Goal: Task Accomplishment & Management: Manage account settings

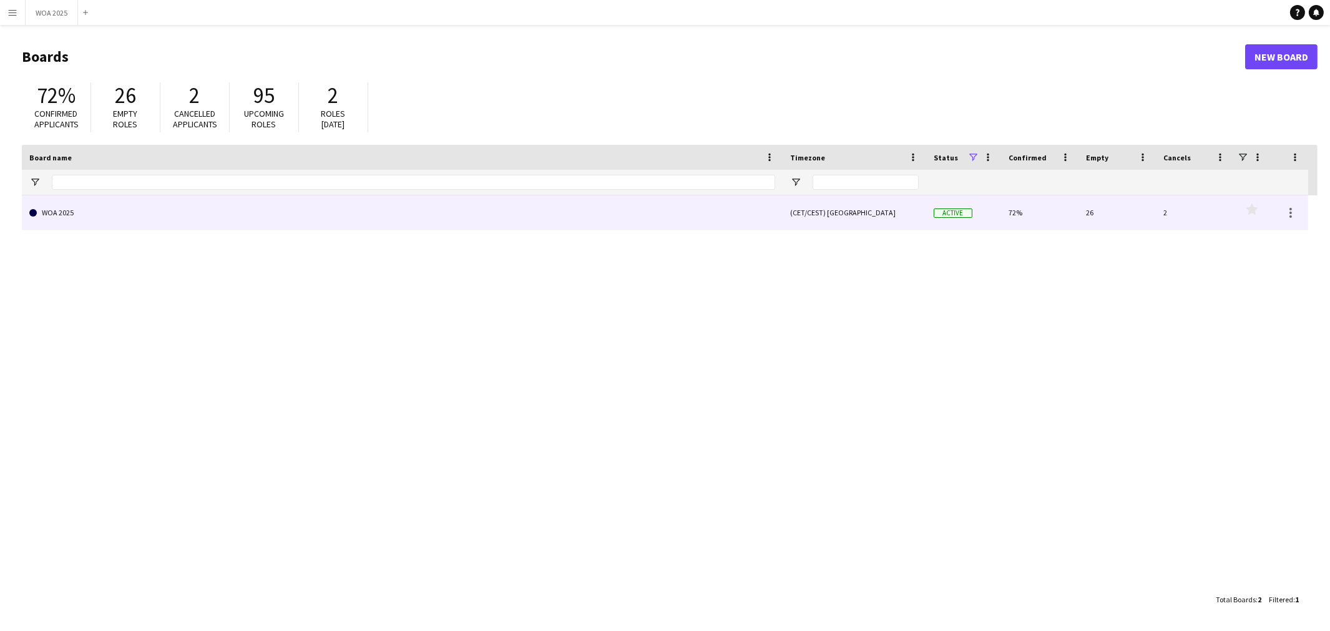
click at [482, 221] on link "WOA 2025" at bounding box center [402, 212] width 746 height 35
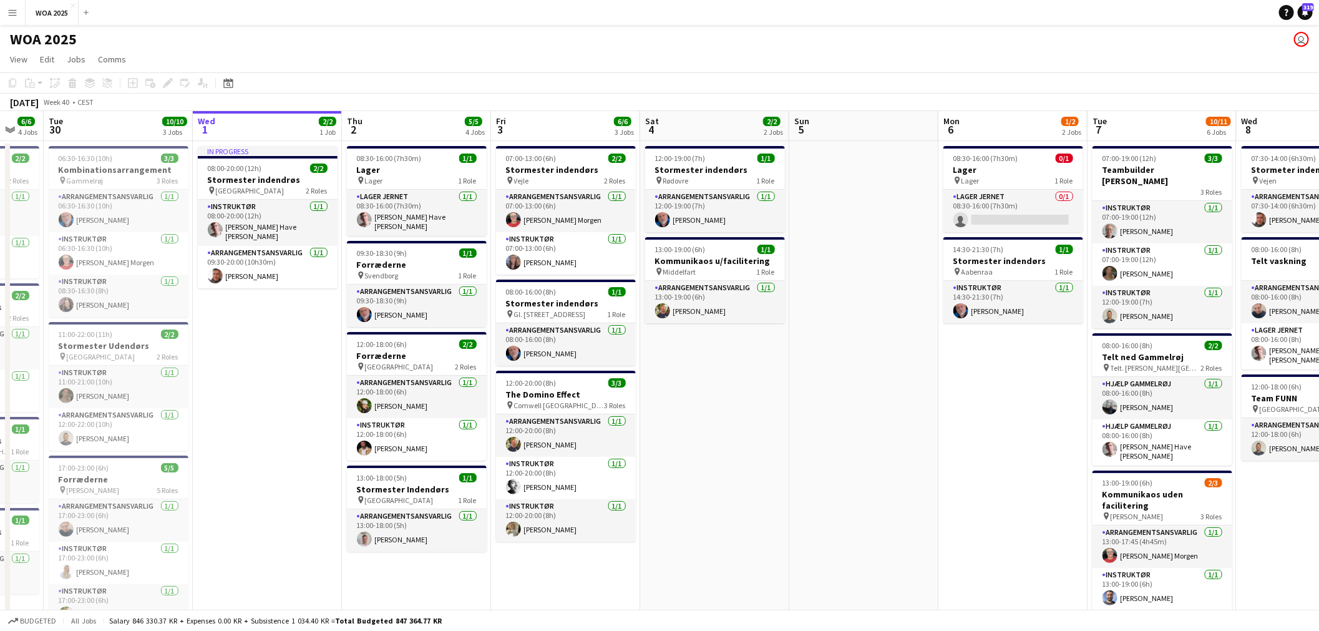
scroll to position [0, 382]
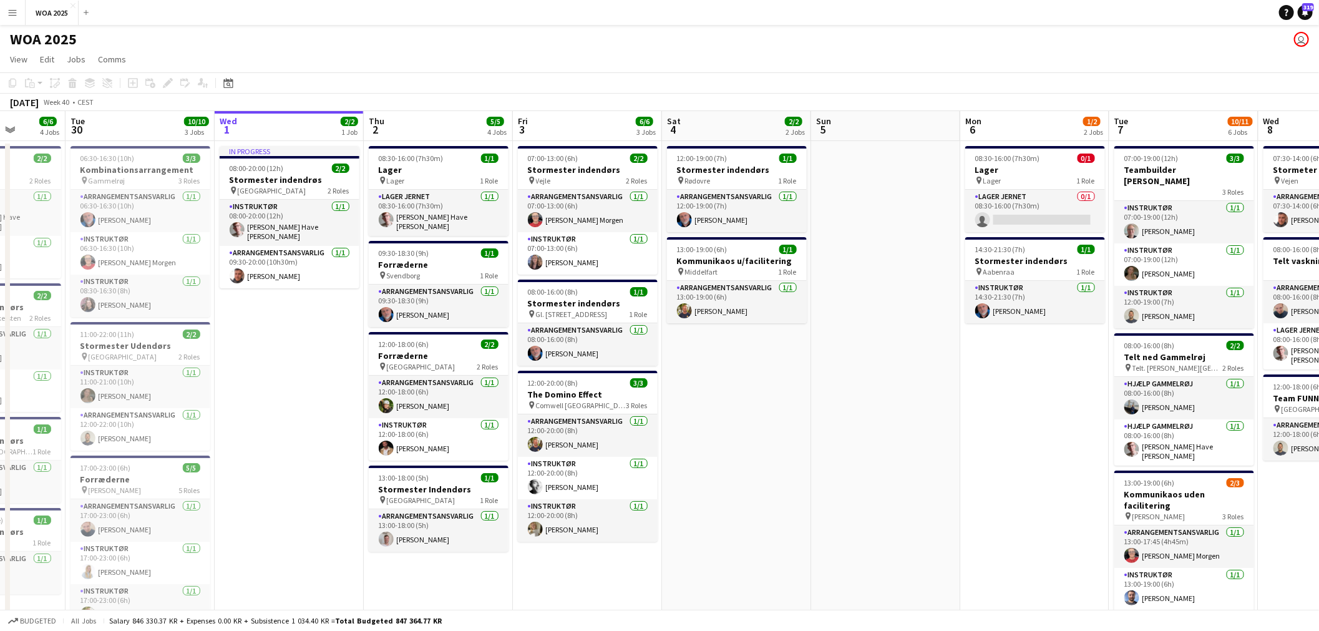
drag, startPoint x: 255, startPoint y: 365, endPoint x: 320, endPoint y: 370, distance: 65.7
click at [320, 370] on app-calendar-viewport "Sat 27 2/2 2 Jobs Sun 28 Mon 29 6/6 4 Jobs Tue 30 10/10 3 Jobs Wed 1 2/2 1 Job …" at bounding box center [659, 526] width 1319 height 831
click at [273, 190] on div "pin Aalborg 2 Roles" at bounding box center [290, 190] width 140 height 10
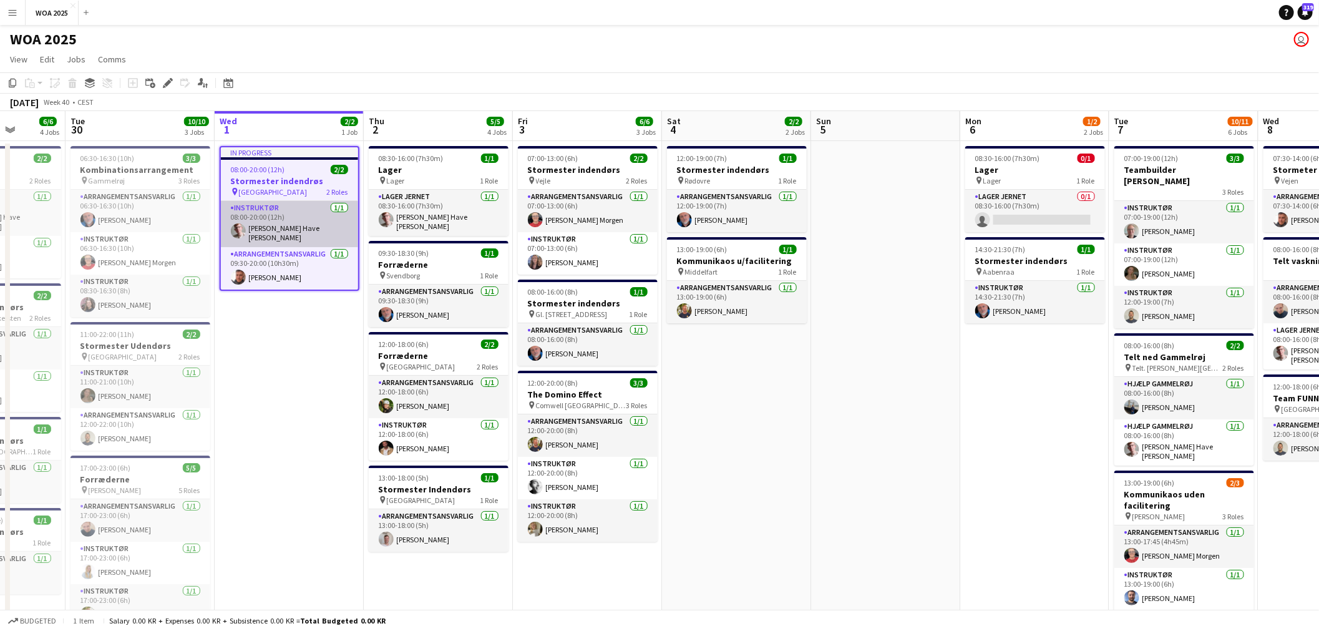
click at [276, 220] on app-card-role "Instruktør [DATE] 08:00-20:00 (12h) [PERSON_NAME]" at bounding box center [289, 224] width 137 height 46
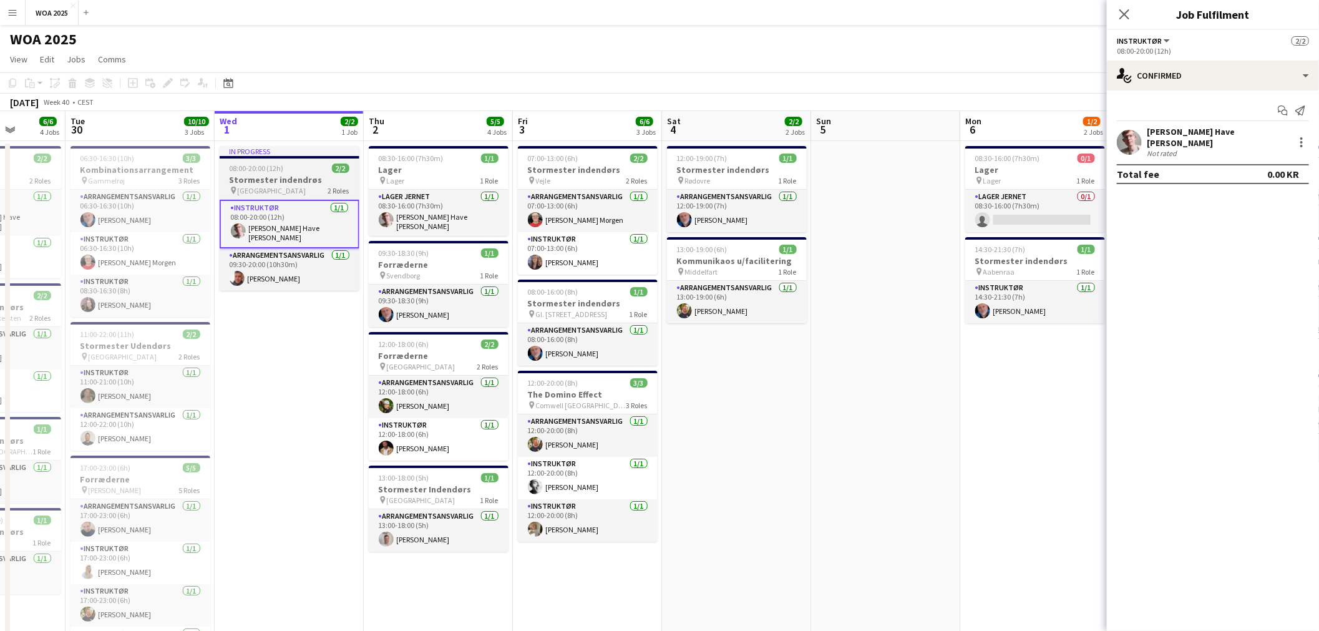
click at [282, 189] on div "pin Aalborg 2 Roles" at bounding box center [290, 190] width 140 height 10
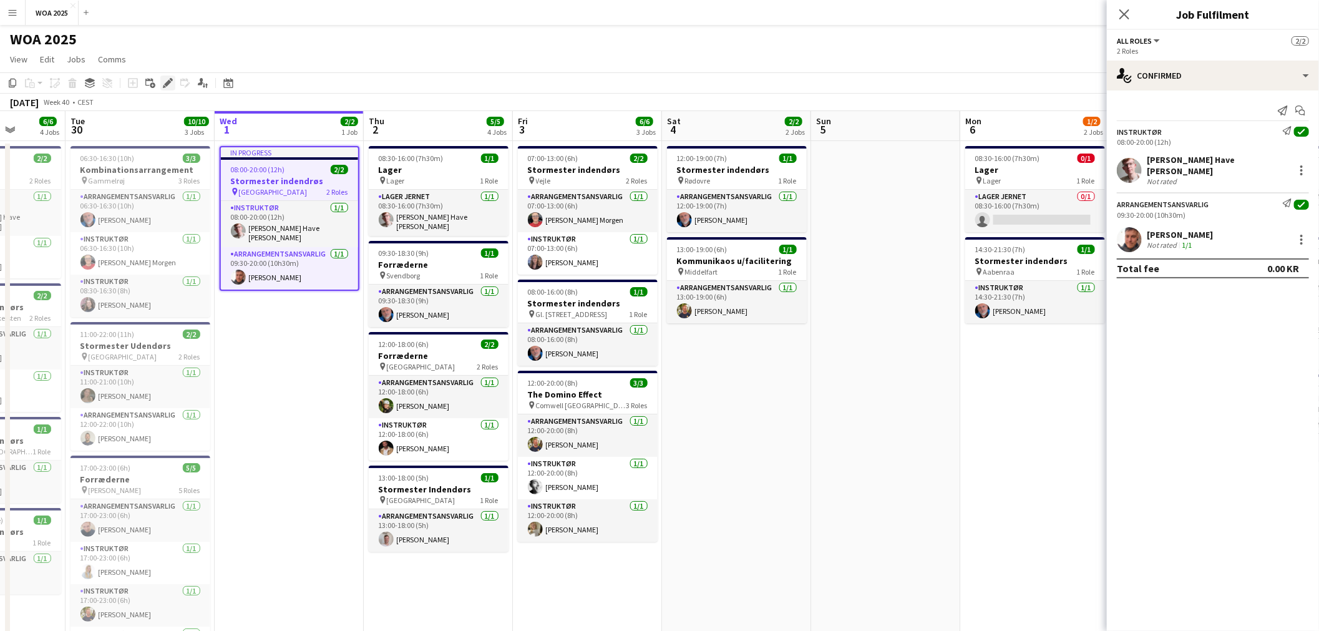
click at [163, 82] on icon "Edit" at bounding box center [168, 83] width 10 height 10
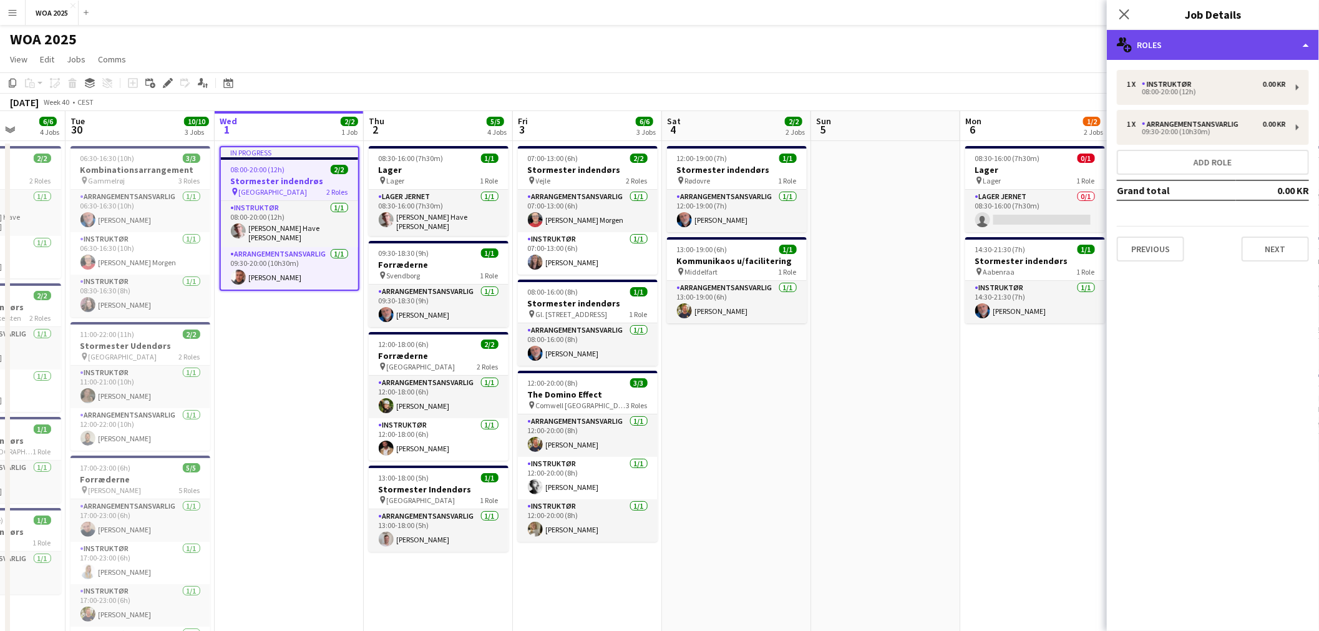
click at [1261, 41] on div "multiple-users-add Roles" at bounding box center [1213, 45] width 212 height 30
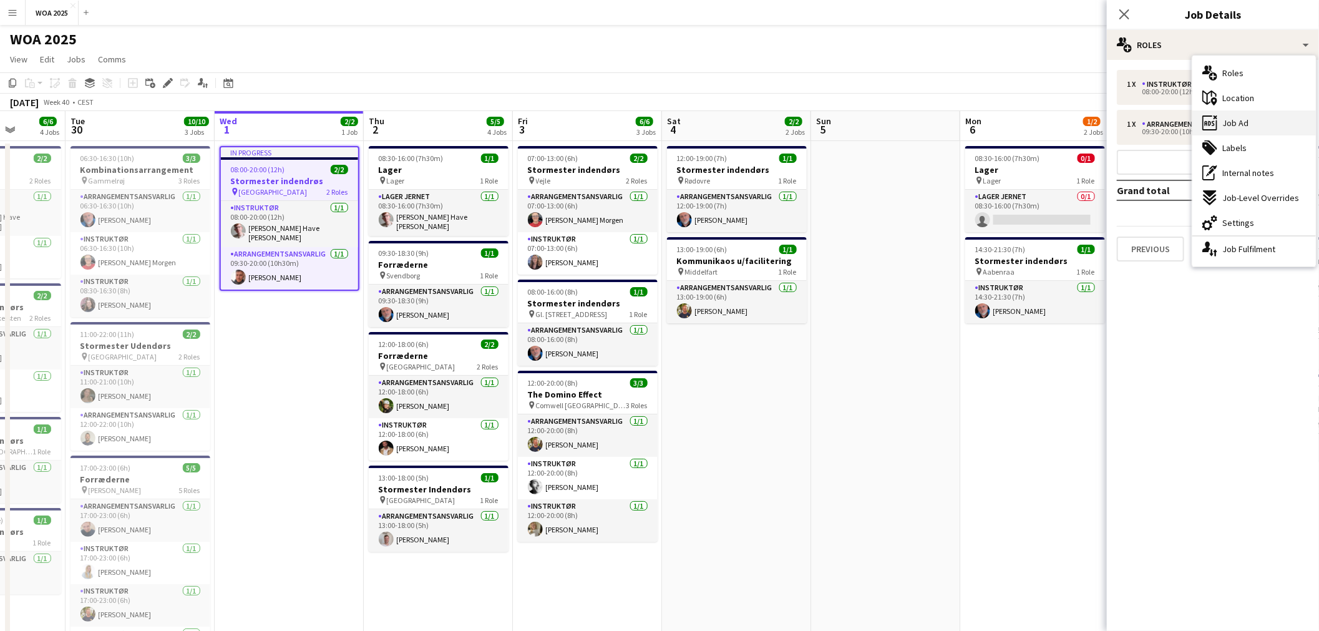
click at [1250, 122] on div "ads-window Job Ad" at bounding box center [1255, 122] width 124 height 25
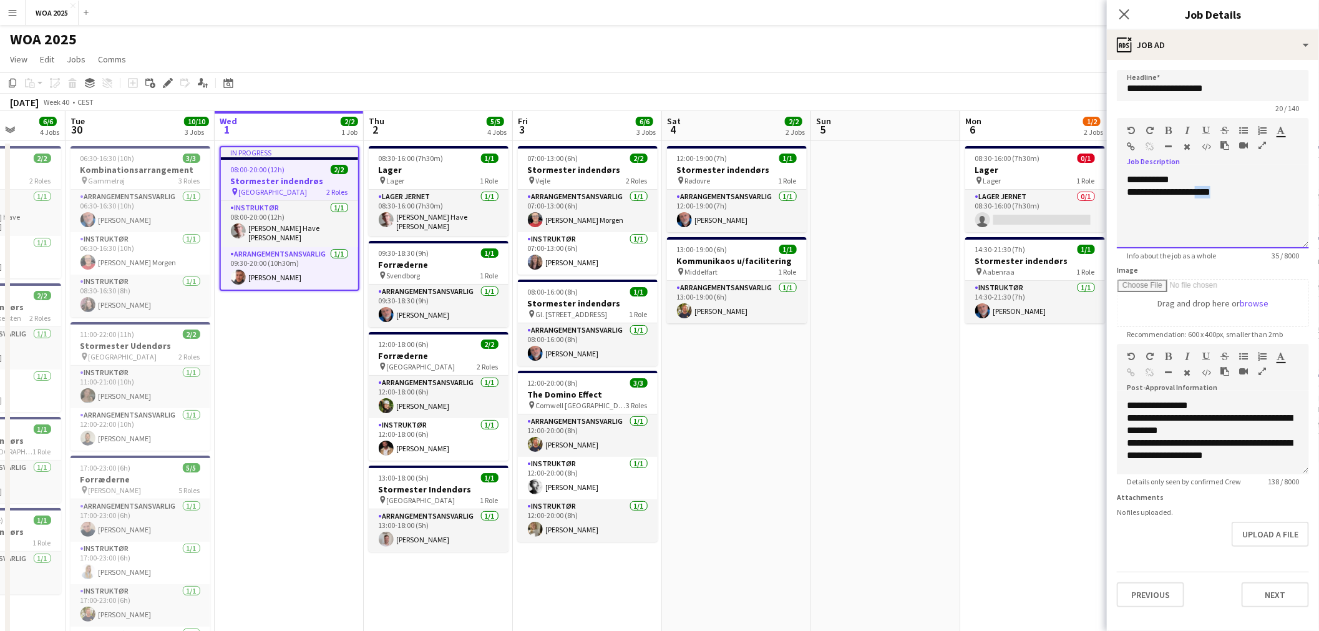
drag, startPoint x: 1229, startPoint y: 192, endPoint x: 1206, endPoint y: 200, distance: 25.1
click at [1206, 200] on div "**********" at bounding box center [1213, 210] width 192 height 75
click at [910, 206] on app-date-cell at bounding box center [885, 541] width 149 height 801
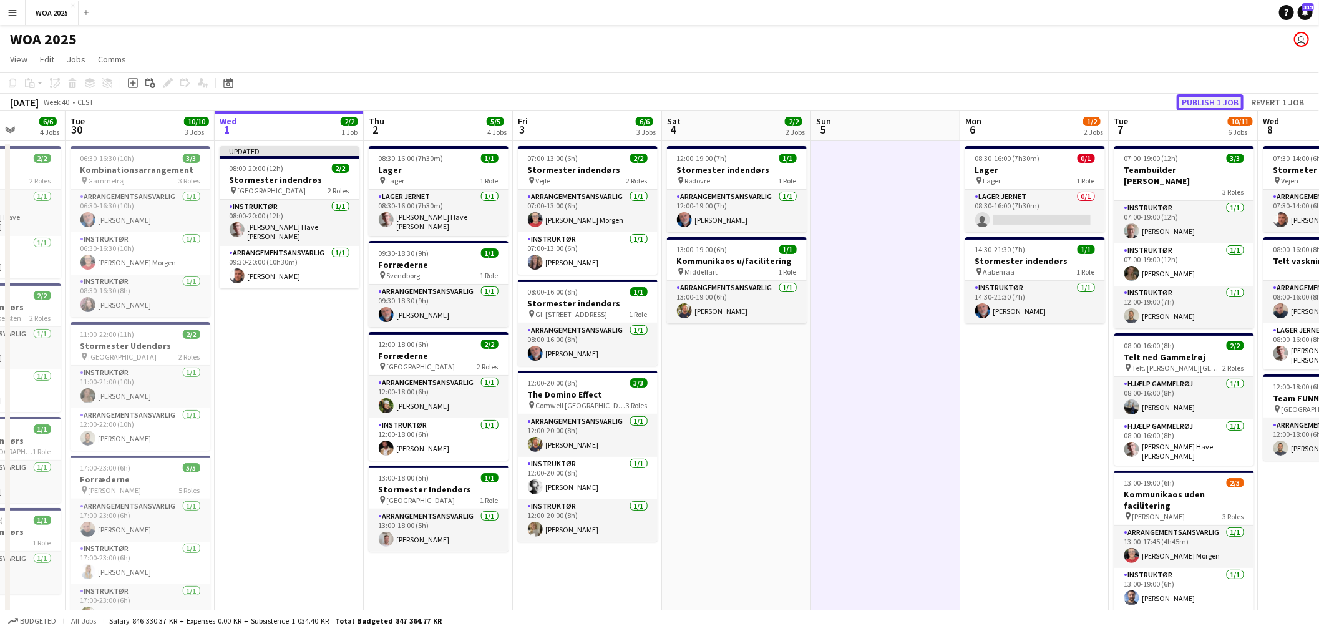
click at [1194, 103] on button "Publish 1 job" at bounding box center [1210, 102] width 67 height 16
click at [446, 495] on div "pin [GEOGRAPHIC_DATA] 1 Role" at bounding box center [439, 500] width 140 height 10
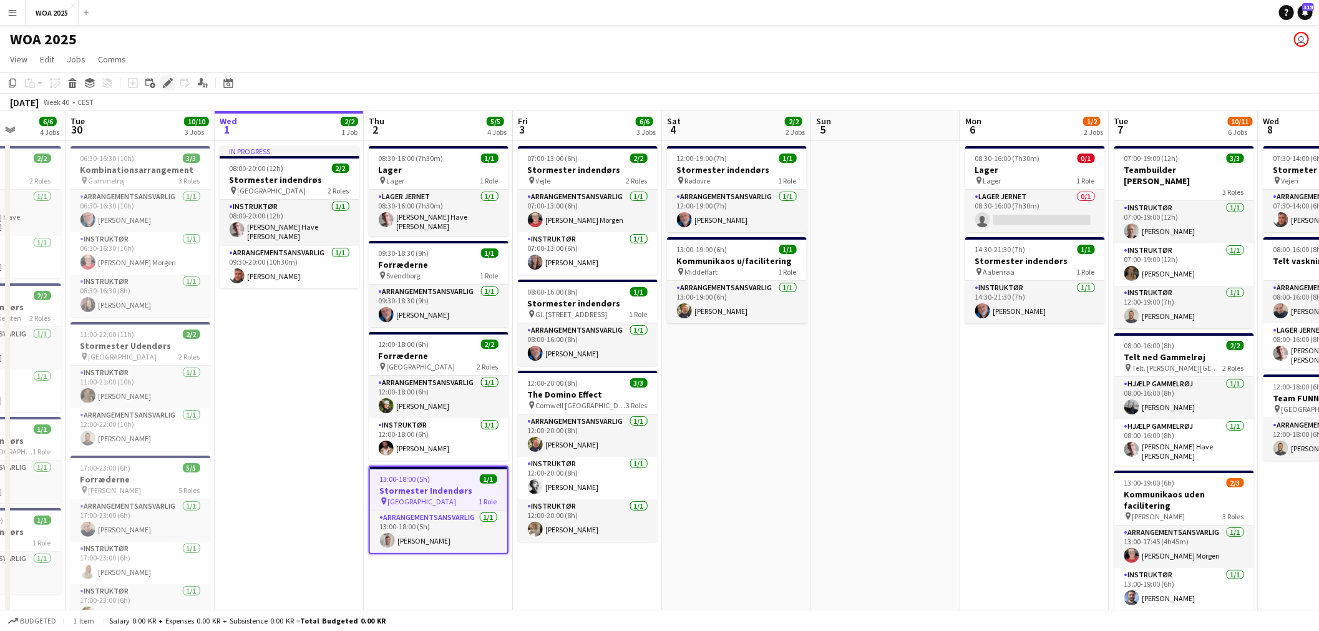
click at [165, 78] on icon "Edit" at bounding box center [168, 83] width 10 height 10
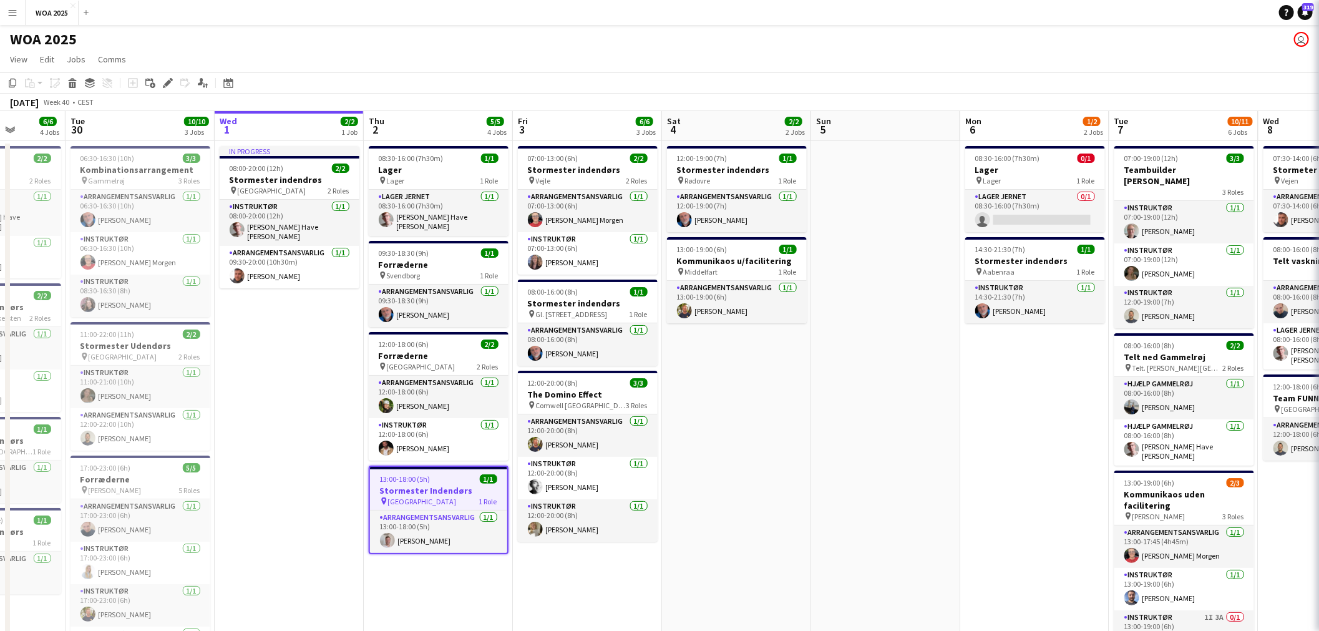
type input "**********"
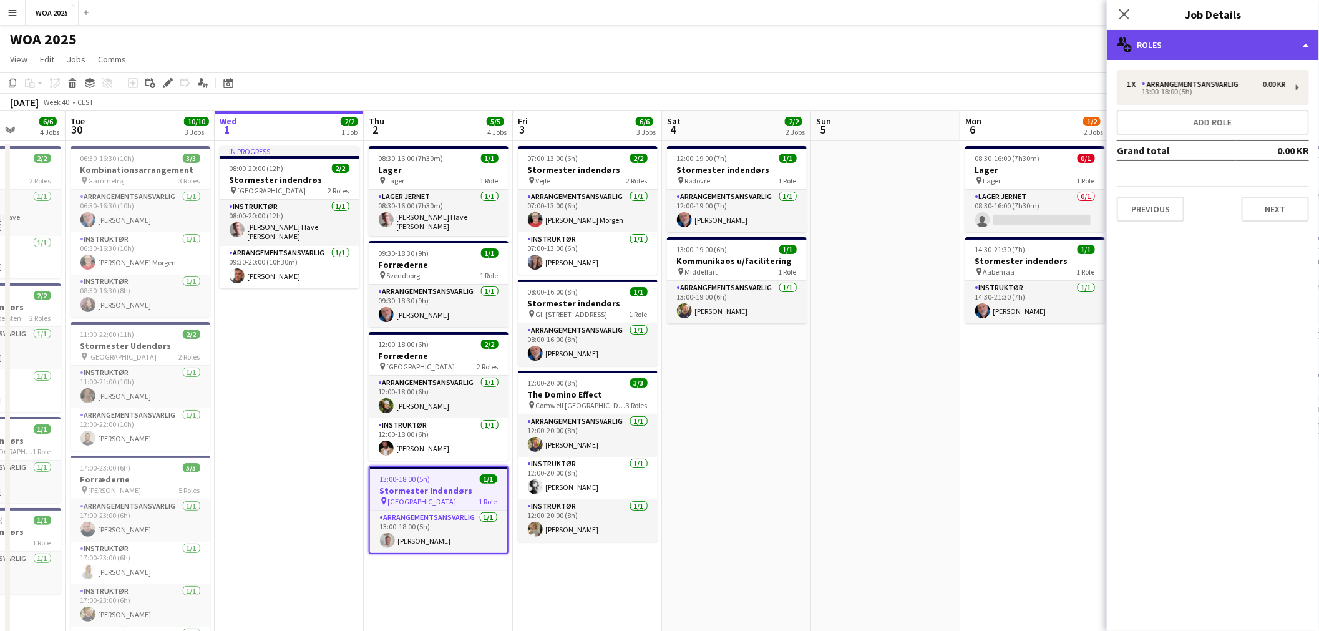
click at [1259, 49] on div "multiple-users-add Roles" at bounding box center [1213, 45] width 212 height 30
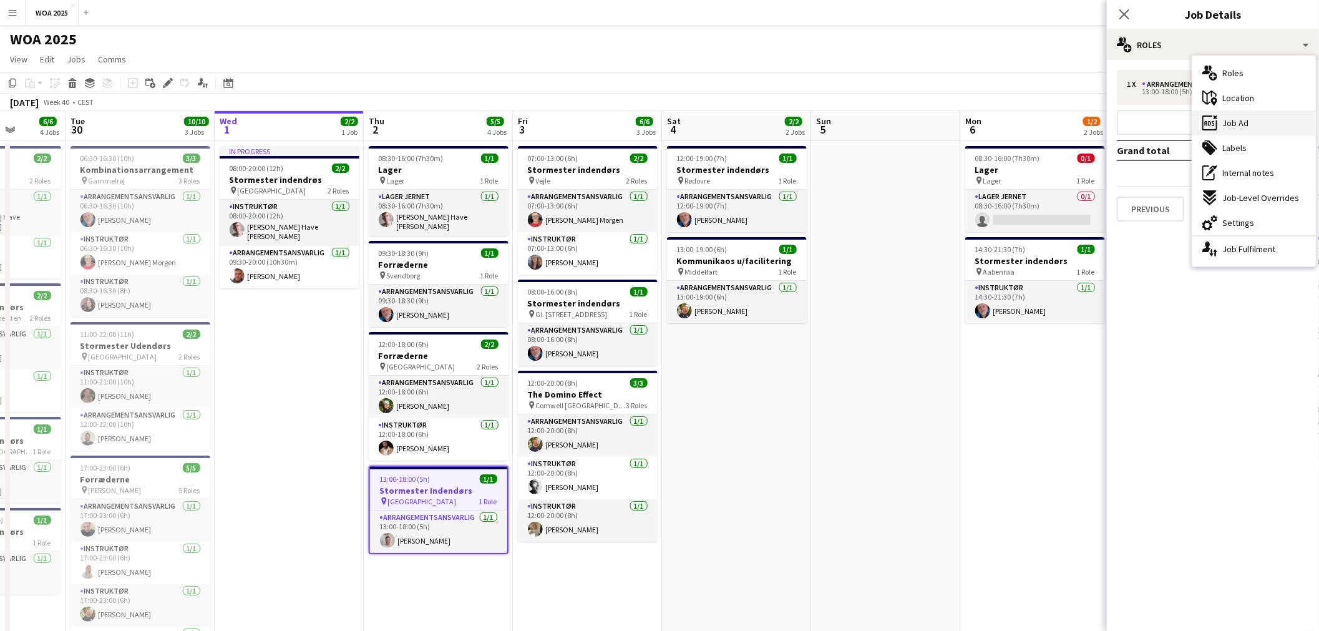
click at [1261, 126] on div "ads-window Job Ad" at bounding box center [1255, 122] width 124 height 25
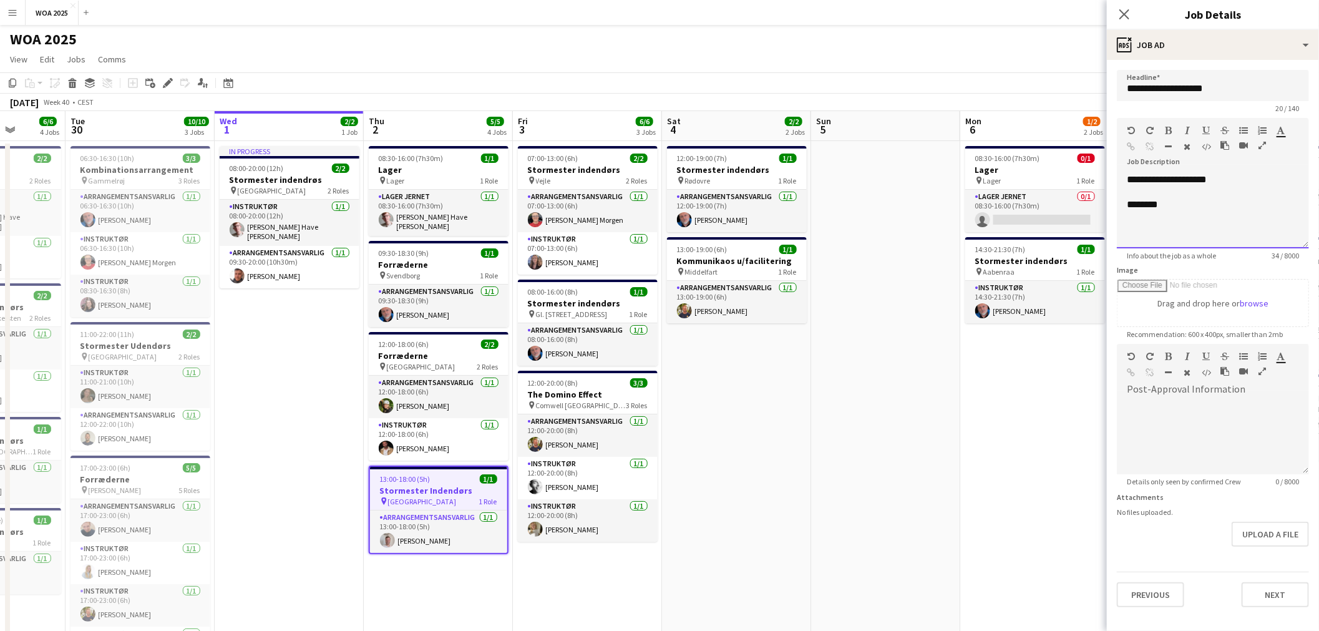
click at [1224, 182] on div "**********" at bounding box center [1213, 210] width 192 height 75
click at [905, 172] on app-date-cell at bounding box center [885, 541] width 149 height 801
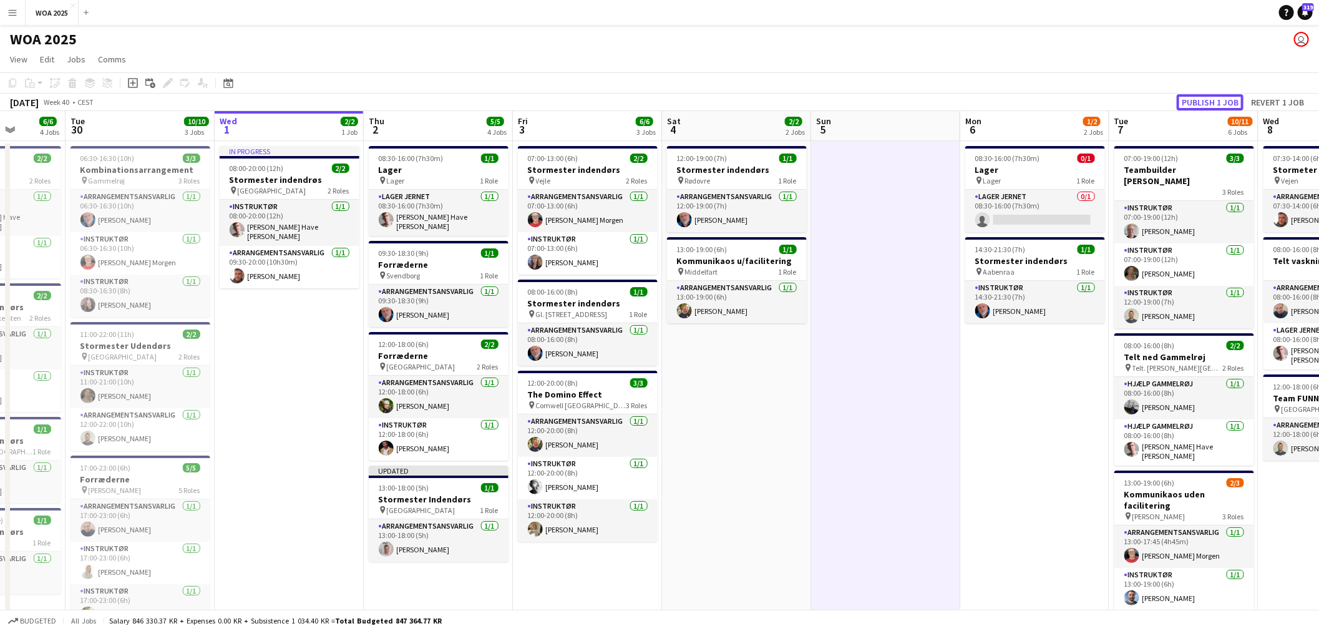
click at [1189, 102] on button "Publish 1 job" at bounding box center [1210, 102] width 67 height 16
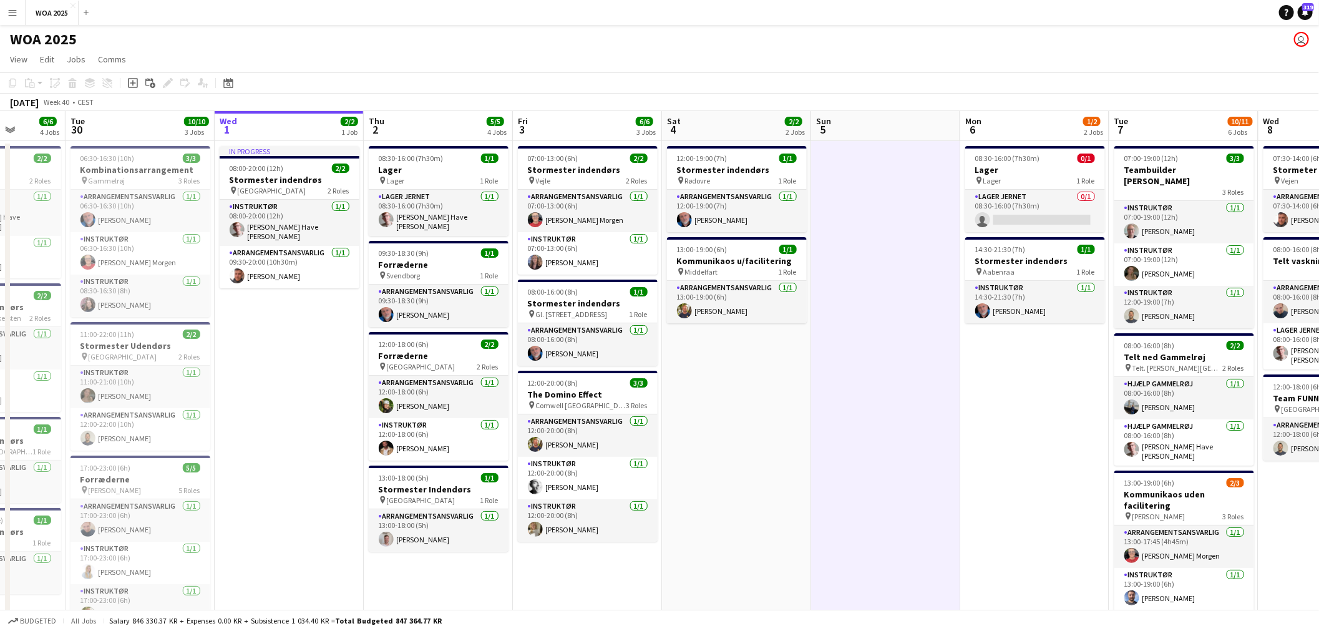
click at [793, 52] on app-page-menu "View Day view expanded Day view collapsed Month view Date picker Jump to [DATE]…" at bounding box center [659, 61] width 1319 height 24
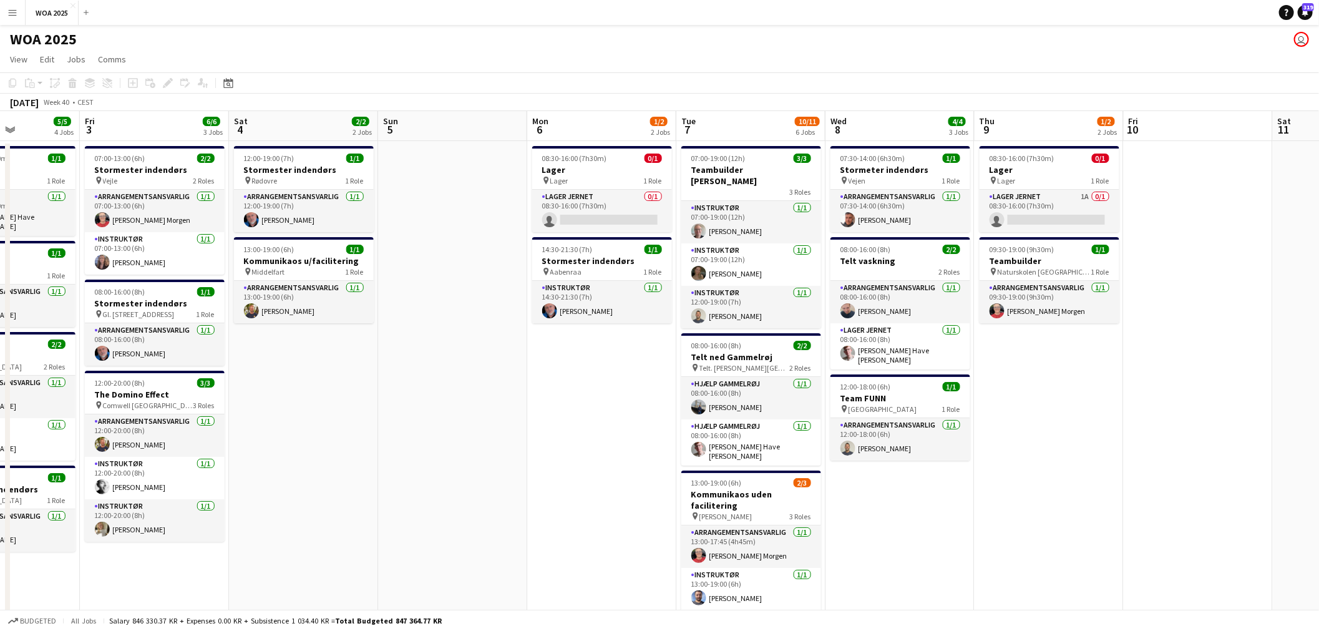
scroll to position [0, 519]
drag, startPoint x: 970, startPoint y: 261, endPoint x: 535, endPoint y: 269, distance: 435.1
click at [535, 269] on app-calendar-viewport "Mon 29 6/6 4 Jobs Tue 30 10/10 3 Jobs Wed 1 2/2 1 Job Thu 2 5/5 4 Jobs Fri 3 6/…" at bounding box center [659, 526] width 1319 height 831
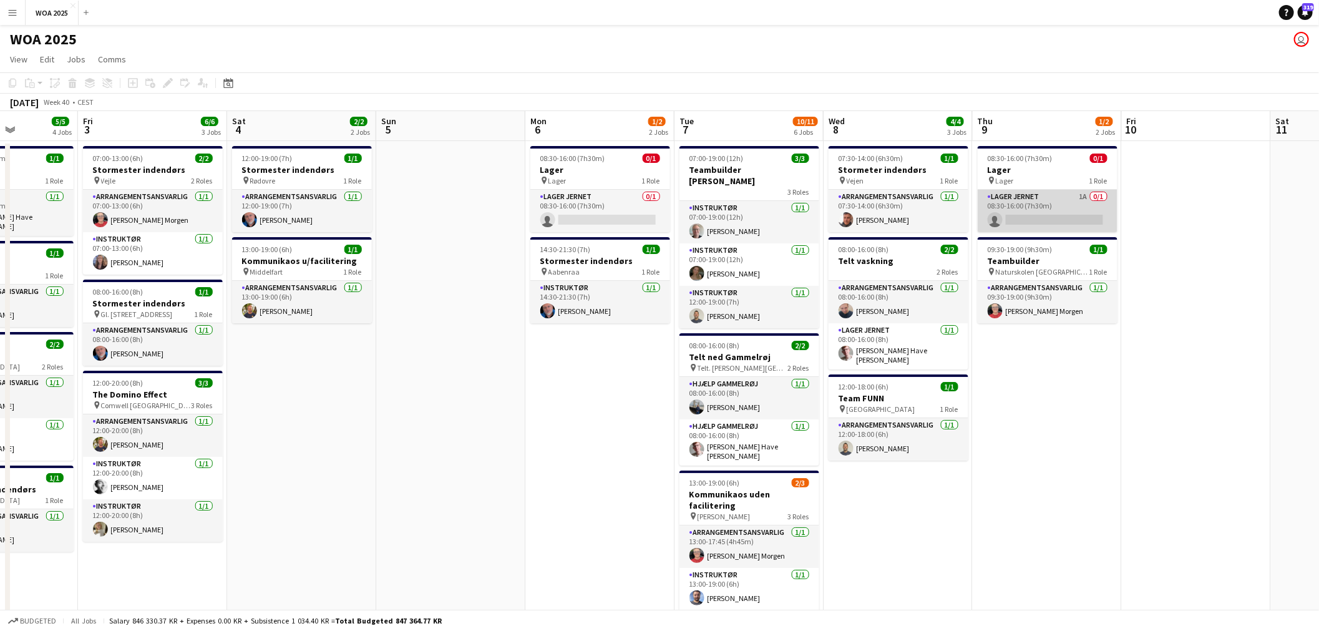
click at [1051, 206] on app-card-role "Lager Jernet 1A 0/1 08:30-16:00 (7h30m) single-neutral-actions" at bounding box center [1048, 211] width 140 height 42
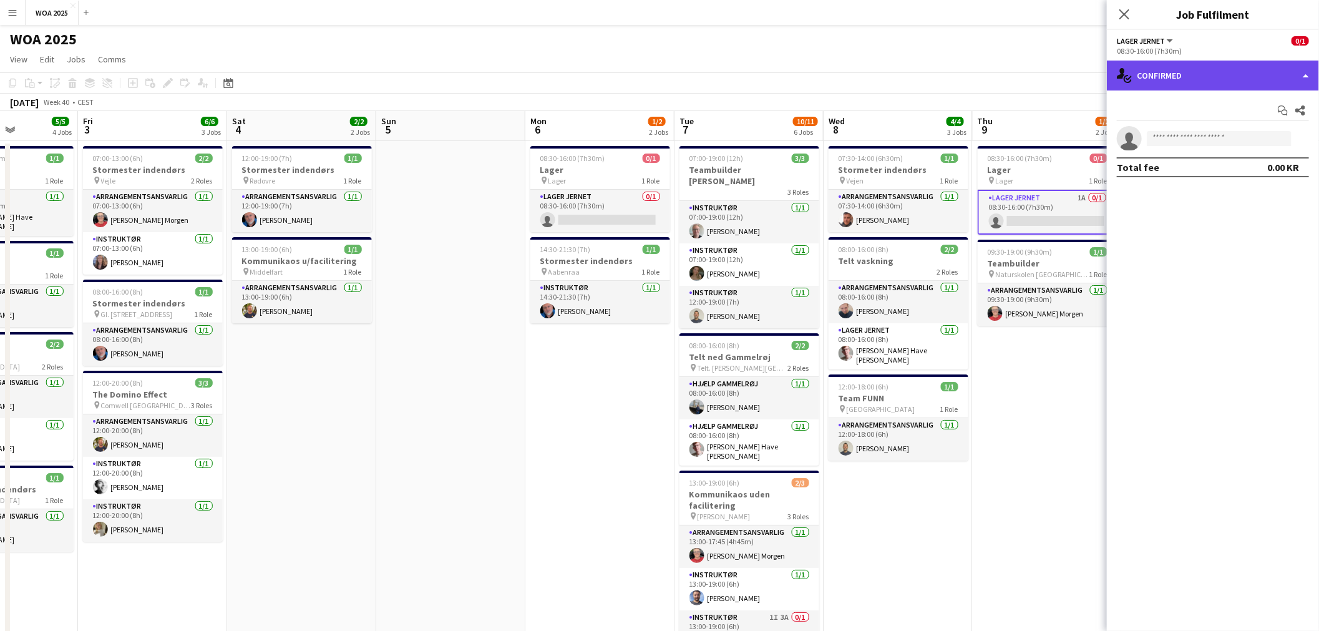
click at [1227, 71] on div "single-neutral-actions-check-2 Confirmed" at bounding box center [1213, 76] width 212 height 30
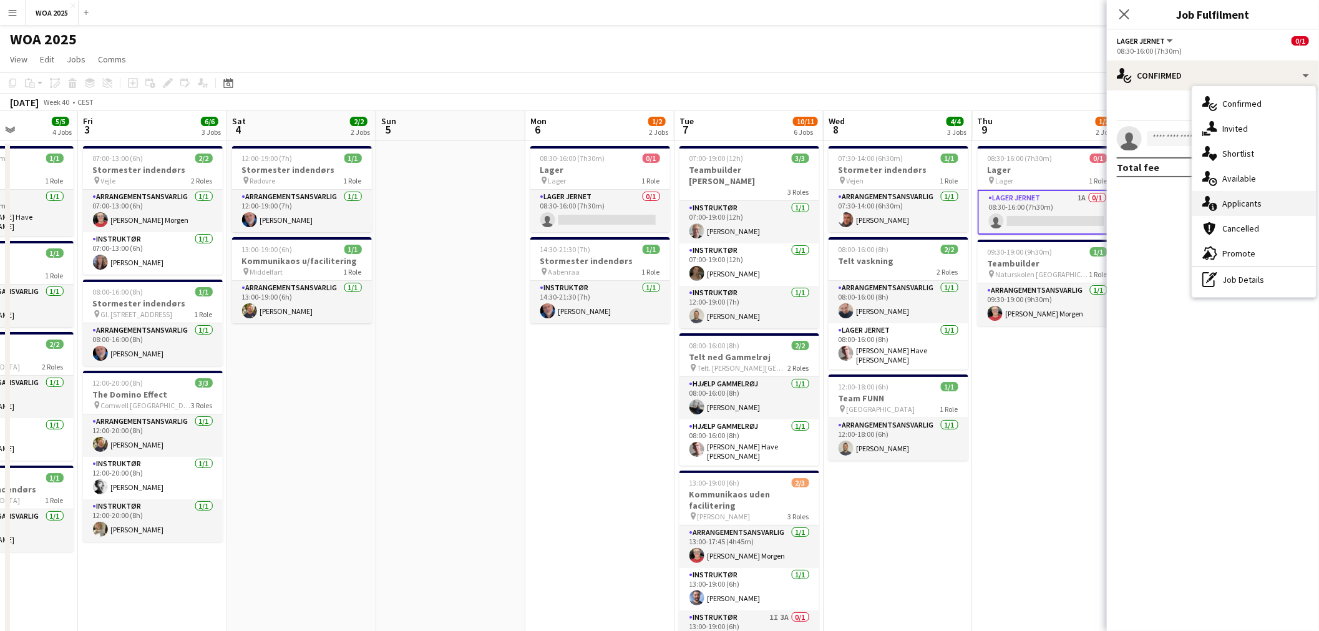
click at [1239, 202] on span "Applicants" at bounding box center [1242, 203] width 39 height 11
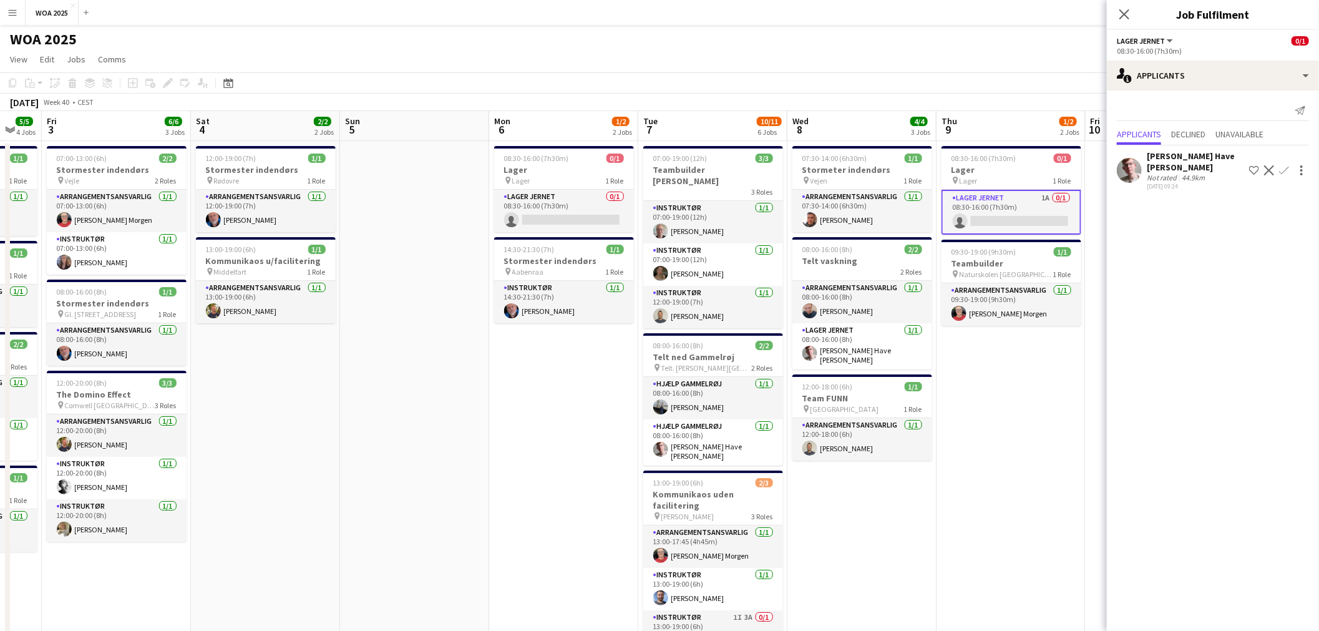
scroll to position [0, 415]
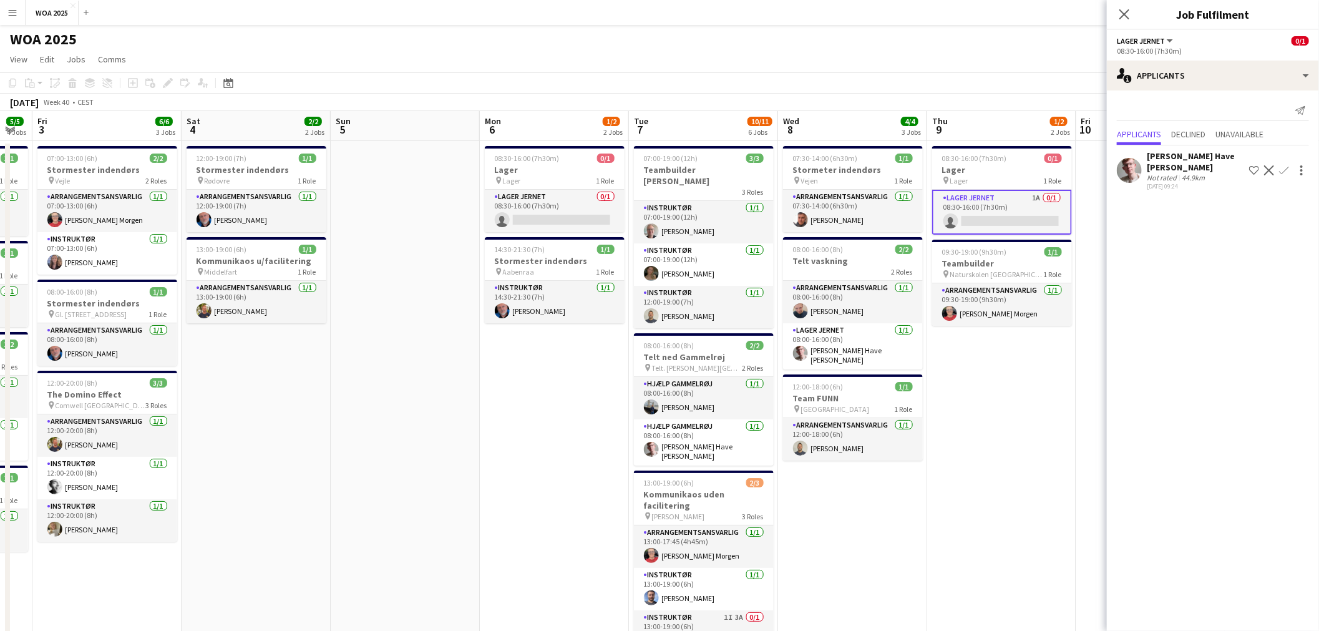
drag, startPoint x: 1021, startPoint y: 363, endPoint x: 991, endPoint y: 364, distance: 30.0
click at [991, 364] on app-calendar-viewport "Tue 30 10/10 3 Jobs Wed 1 2/2 1 Job Thu 2 5/5 4 Jobs Fri 3 6/6 3 Jobs Sat 4 2/2…" at bounding box center [659, 526] width 1319 height 831
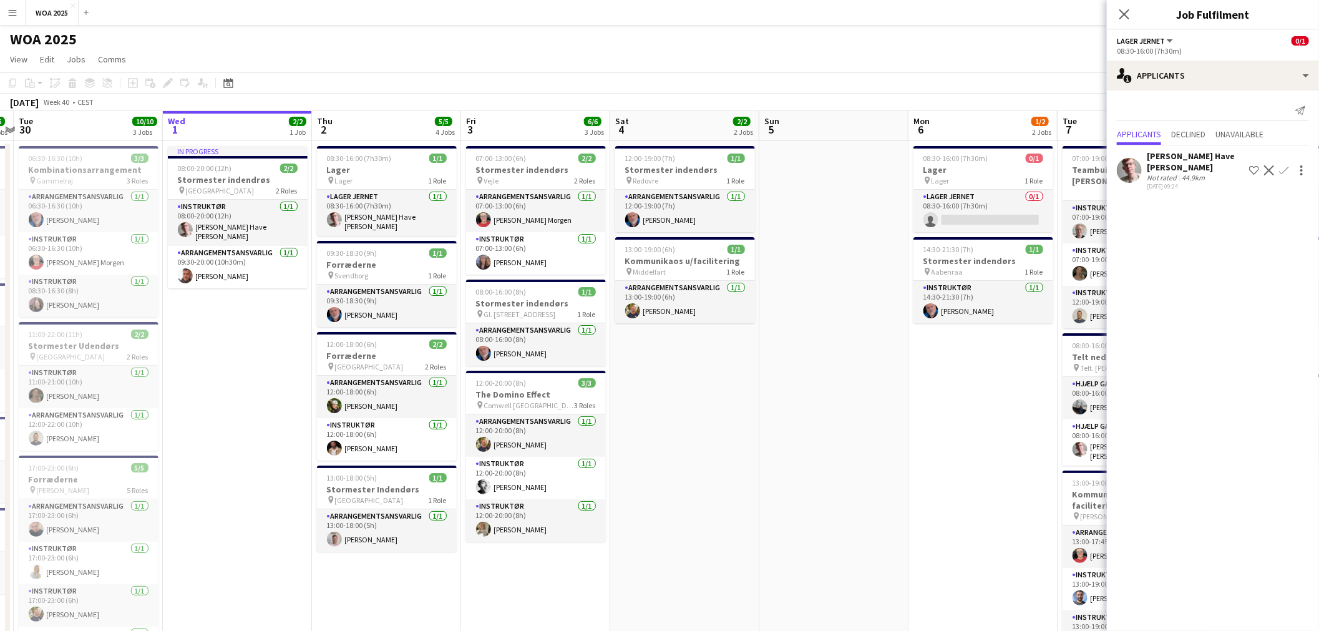
scroll to position [0, 258]
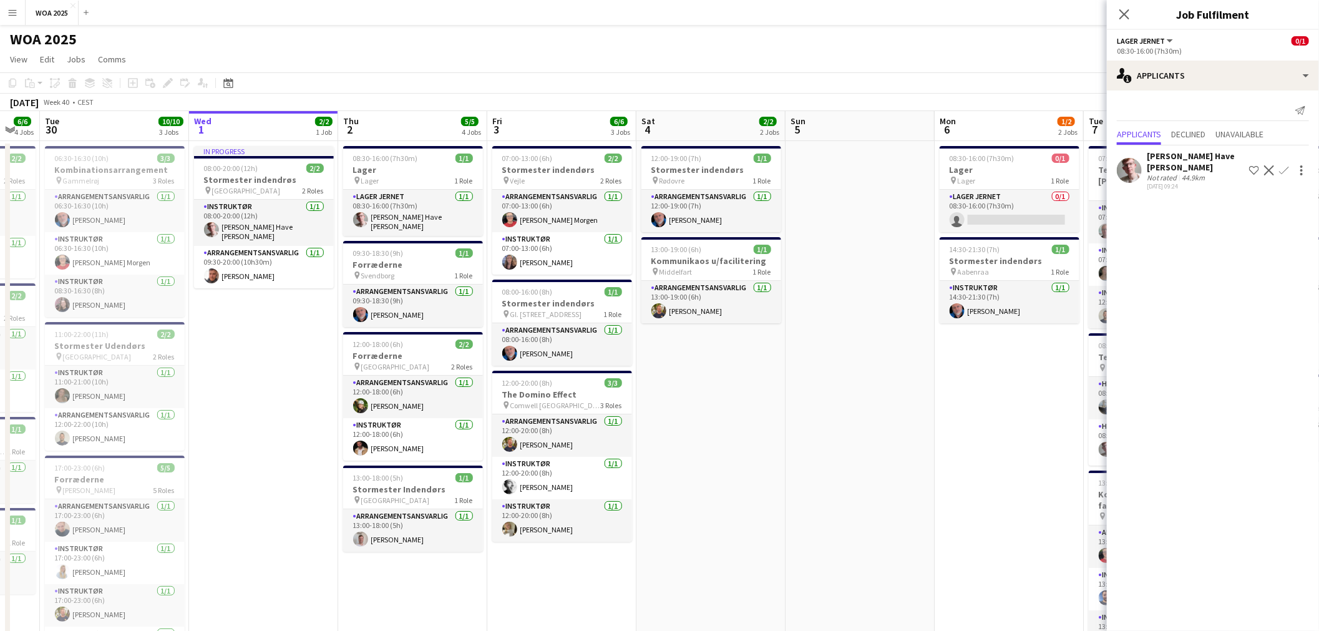
drag, startPoint x: 476, startPoint y: 393, endPoint x: 931, endPoint y: 408, distance: 455.2
click at [931, 408] on app-calendar-viewport "Sun 28 Mon 29 6/6 4 Jobs Tue 30 10/10 3 Jobs Wed 1 2/2 1 Job Thu 2 5/5 4 Jobs F…" at bounding box center [659, 526] width 1319 height 831
click at [920, 388] on app-date-cell at bounding box center [860, 541] width 149 height 801
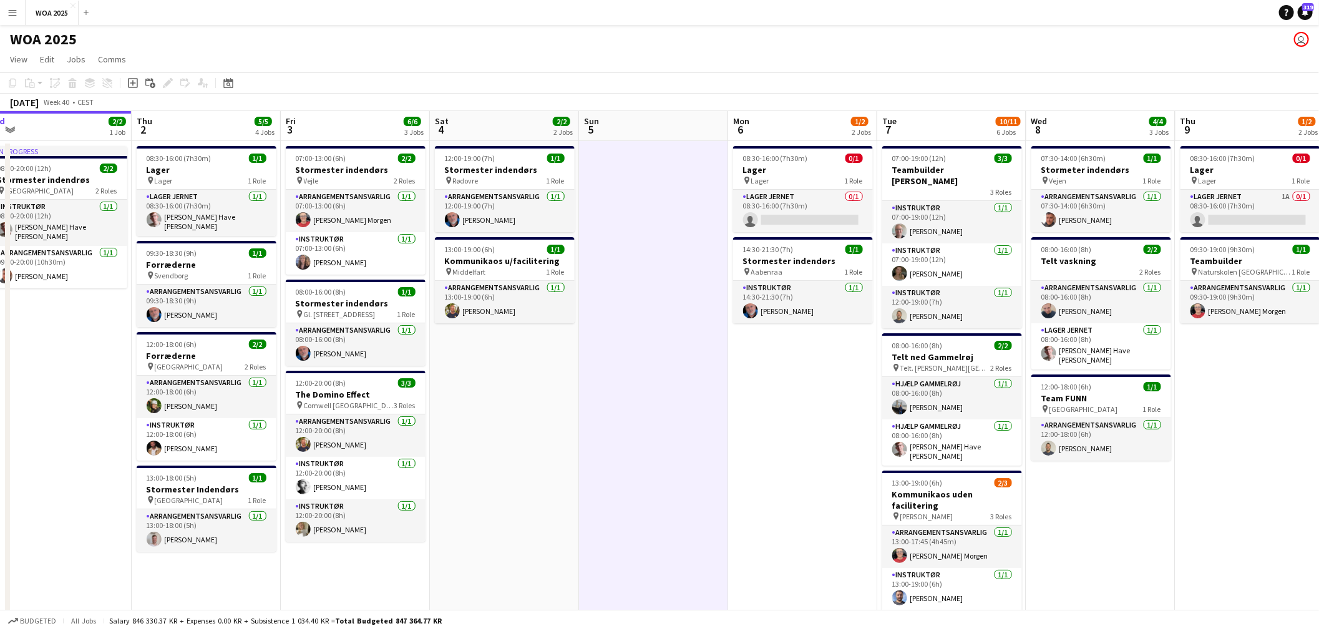
drag, startPoint x: 882, startPoint y: 353, endPoint x: 652, endPoint y: 330, distance: 231.4
click at [662, 330] on app-calendar-viewport "Sun 28 Mon 29 6/6 4 Jobs Tue 30 10/10 3 Jobs Wed 1 2/2 1 Job Thu 2 5/5 4 Jobs F…" at bounding box center [659, 526] width 1319 height 831
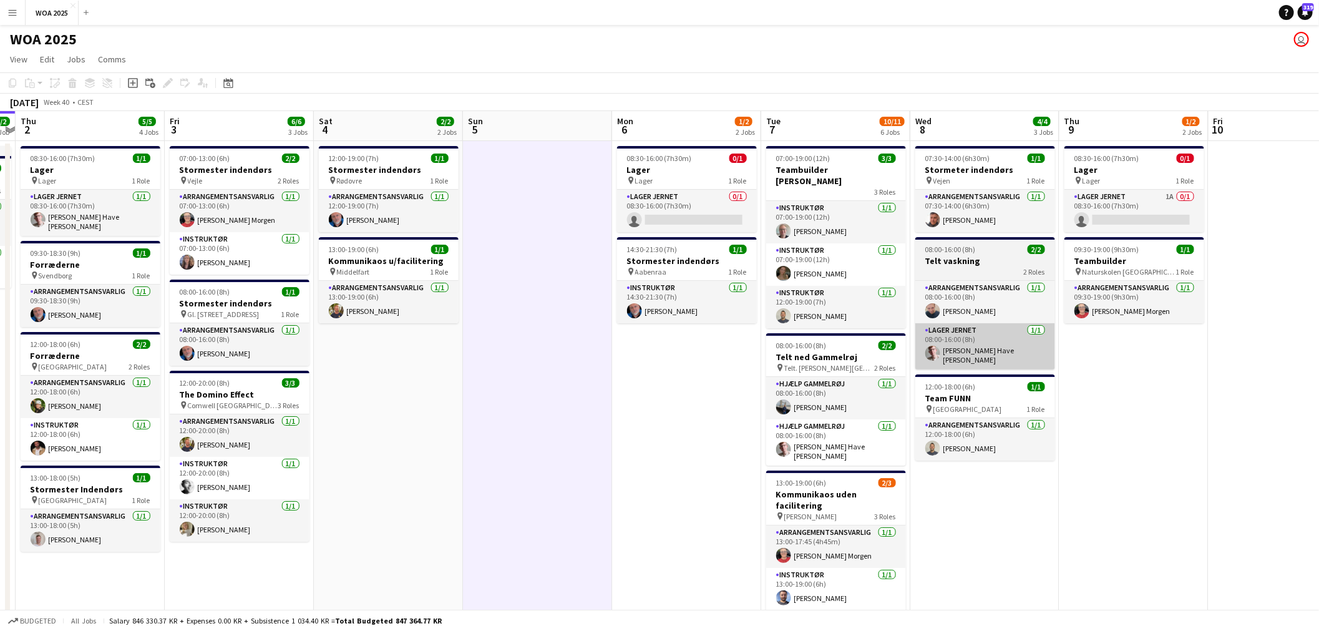
drag, startPoint x: 946, startPoint y: 337, endPoint x: 698, endPoint y: 332, distance: 247.8
click at [688, 331] on app-calendar-viewport "Mon 29 6/6 4 Jobs Tue 30 10/10 3 Jobs Wed 1 2/2 1 Job Thu 2 5/5 4 Jobs Fri 3 6/…" at bounding box center [659, 526] width 1319 height 831
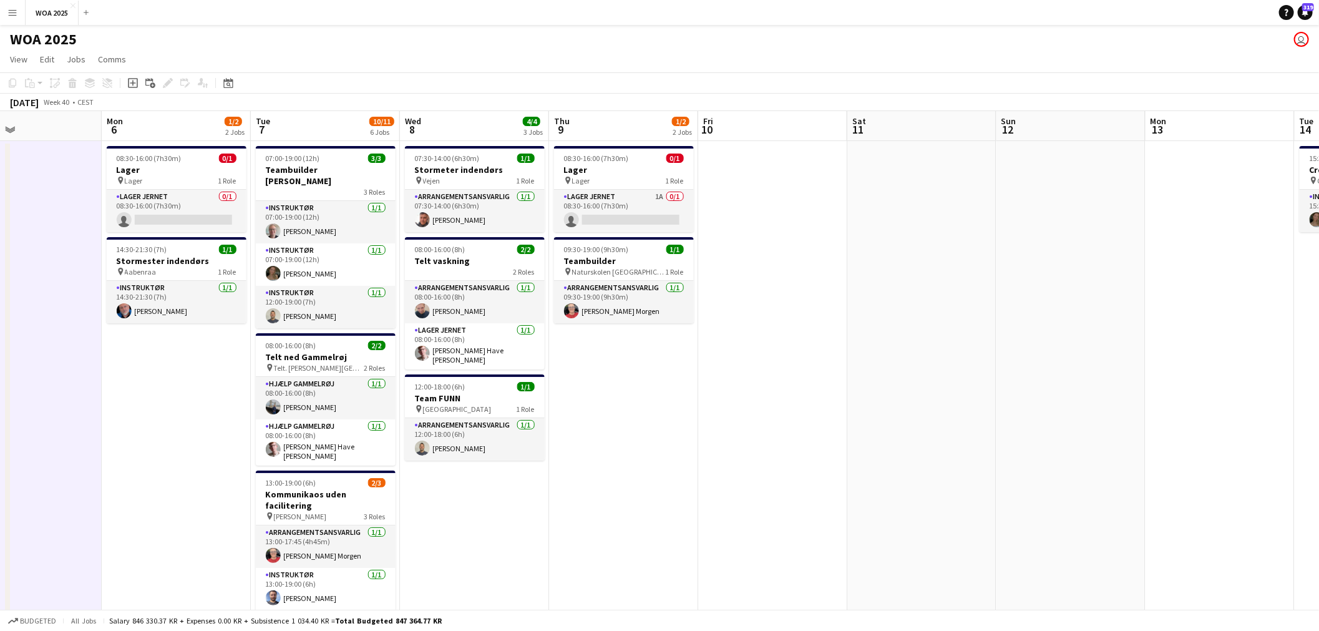
drag, startPoint x: 968, startPoint y: 332, endPoint x: 726, endPoint y: 351, distance: 242.3
click at [723, 351] on app-calendar-viewport "Thu 2 5/5 4 Jobs Fri 3 6/6 3 Jobs Sat 4 2/2 2 Jobs Sun 5 Mon 6 1/2 2 Jobs Tue 7…" at bounding box center [659, 526] width 1319 height 831
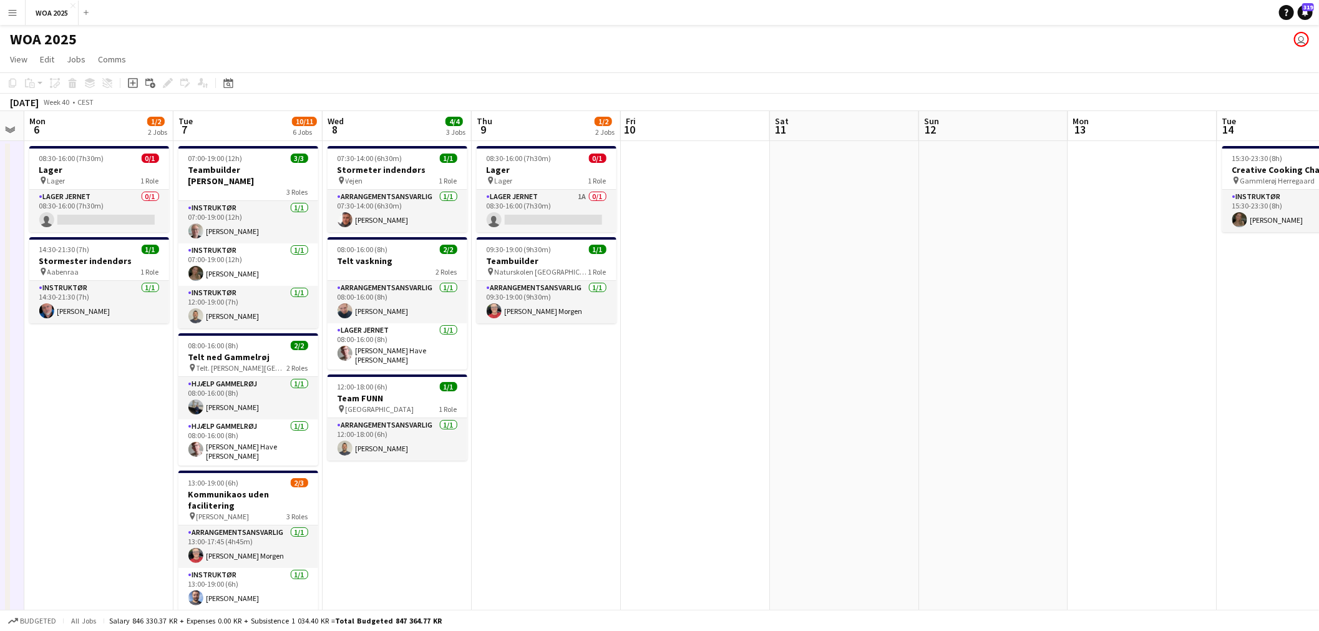
drag, startPoint x: 1097, startPoint y: 331, endPoint x: 722, endPoint y: 345, distance: 375.3
click at [724, 345] on app-calendar-viewport "Fri 3 6/6 3 Jobs Sat 4 2/2 2 Jobs Sun 5 Mon 6 1/2 2 Jobs Tue 7 10/11 6 Jobs Wed…" at bounding box center [659, 526] width 1319 height 831
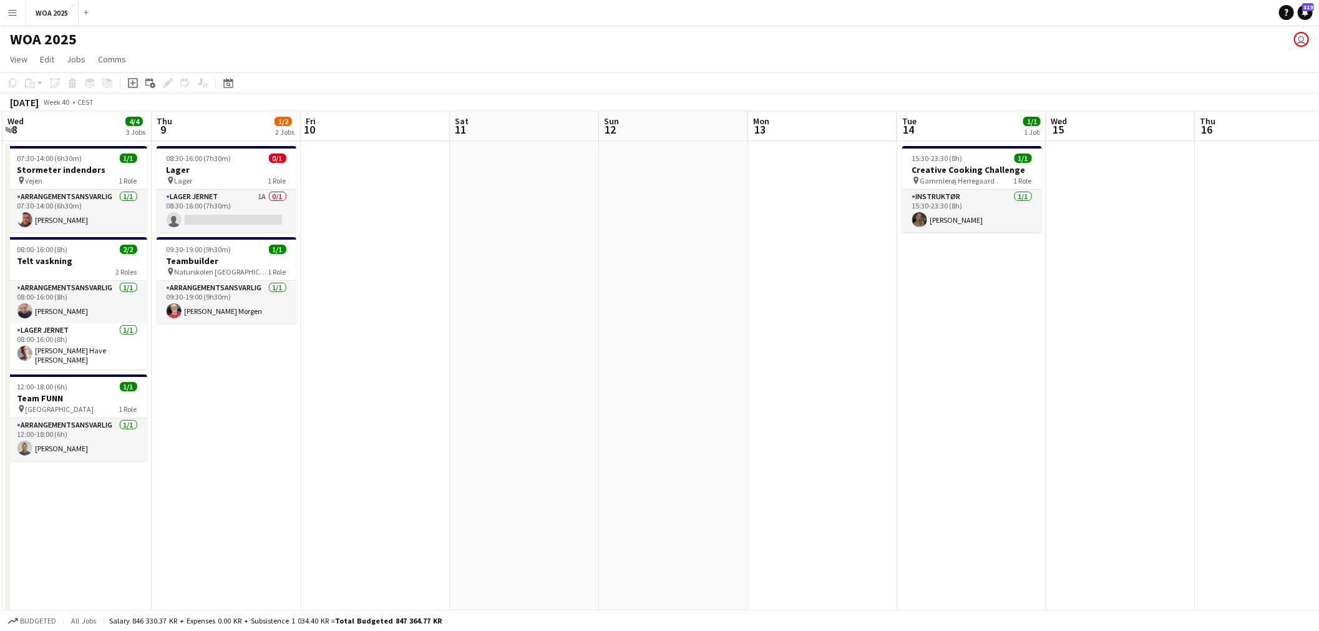
drag, startPoint x: 982, startPoint y: 331, endPoint x: 650, endPoint y: 336, distance: 332.7
click at [651, 335] on app-calendar-viewport "Sun 5 Mon 6 1/2 2 Jobs Tue 7 10/11 6 Jobs Wed 8 4/4 3 Jobs Thu 9 1/2 2 Jobs Fri…" at bounding box center [659, 526] width 1319 height 831
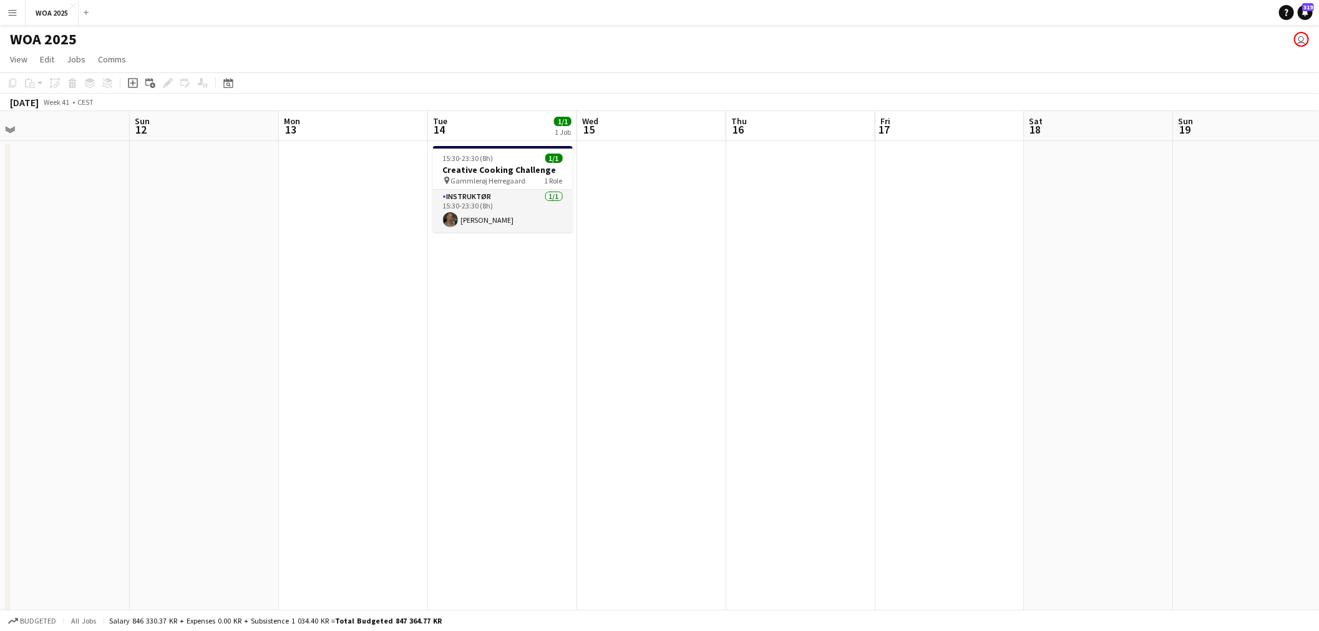
drag, startPoint x: 947, startPoint y: 340, endPoint x: 585, endPoint y: 338, distance: 362.6
click at [587, 338] on app-calendar-viewport "Wed 8 4/4 3 Jobs Thu 9 1/2 2 Jobs Fri 10 Sat 11 Sun 12 Mon 13 Tue 14 1/1 1 Job …" at bounding box center [659, 526] width 1319 height 831
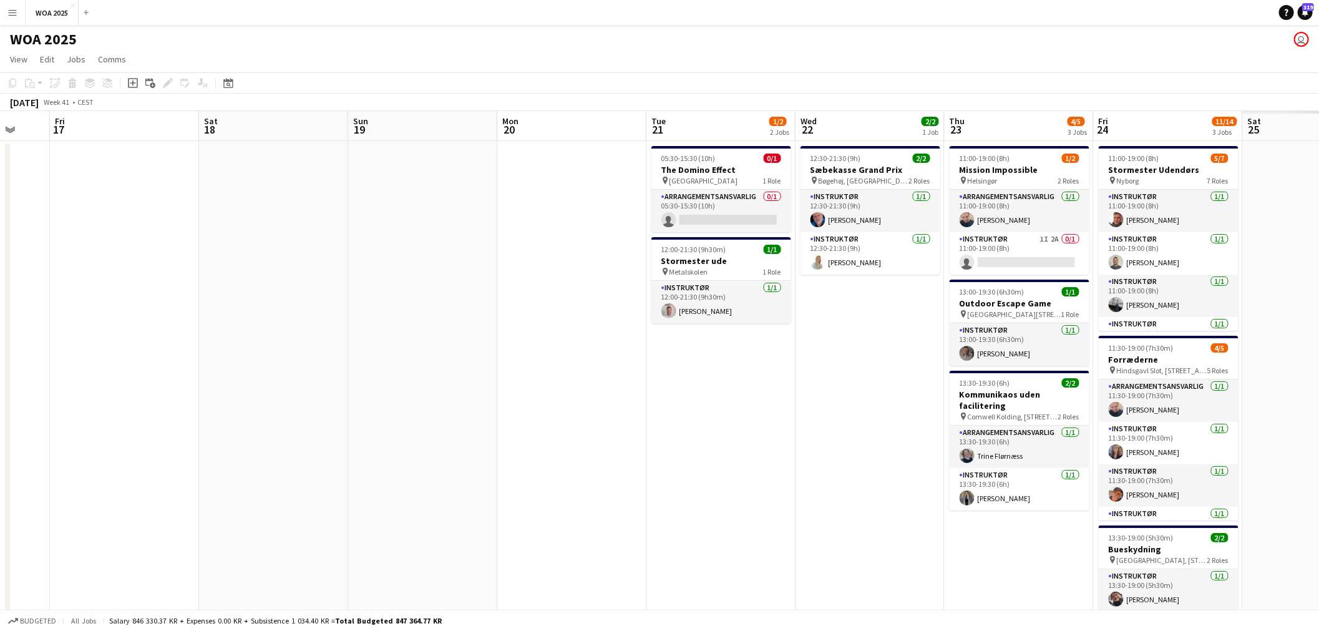
scroll to position [0, 333]
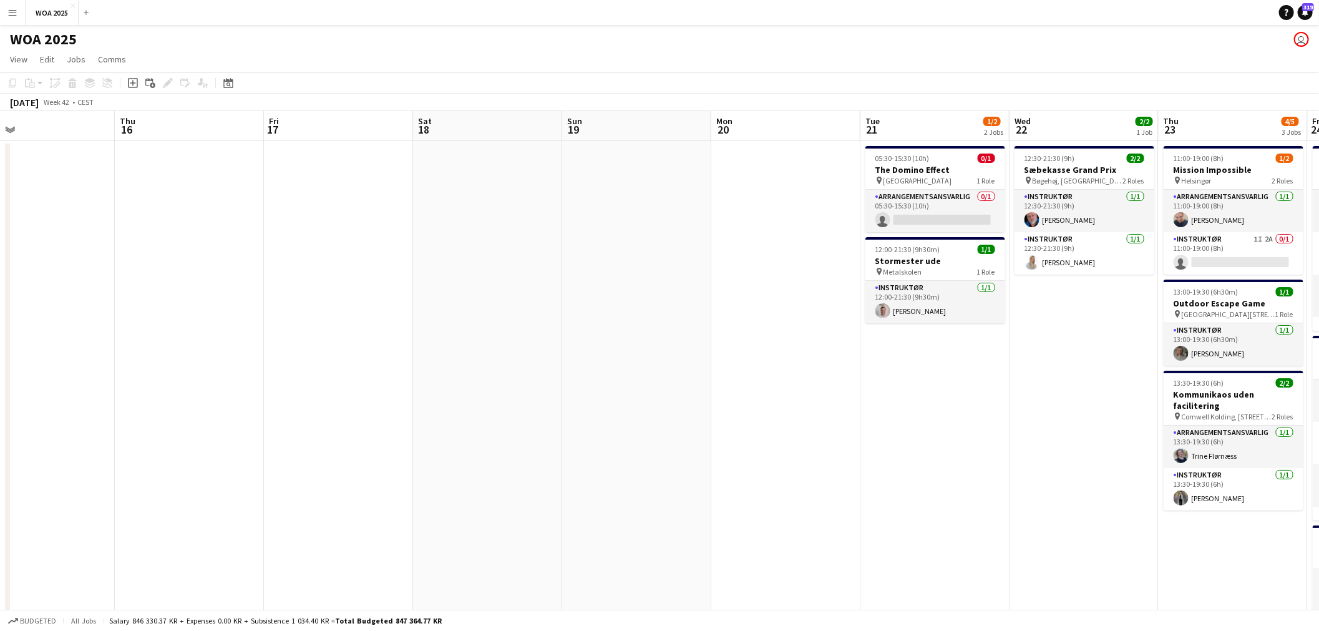
drag, startPoint x: 703, startPoint y: 342, endPoint x: 619, endPoint y: 341, distance: 83.6
click at [619, 341] on app-calendar-viewport "Mon 13 Tue 14 1/1 1 Job Wed 15 Thu 16 Fri 17 Sat 18 Sun 19 Mon 20 Tue 21 1/2 2 …" at bounding box center [659, 526] width 1319 height 831
click at [917, 212] on app-card-role "Arrangementsansvarlig 0/1 05:30-15:30 (10h) single-neutral-actions" at bounding box center [936, 211] width 140 height 42
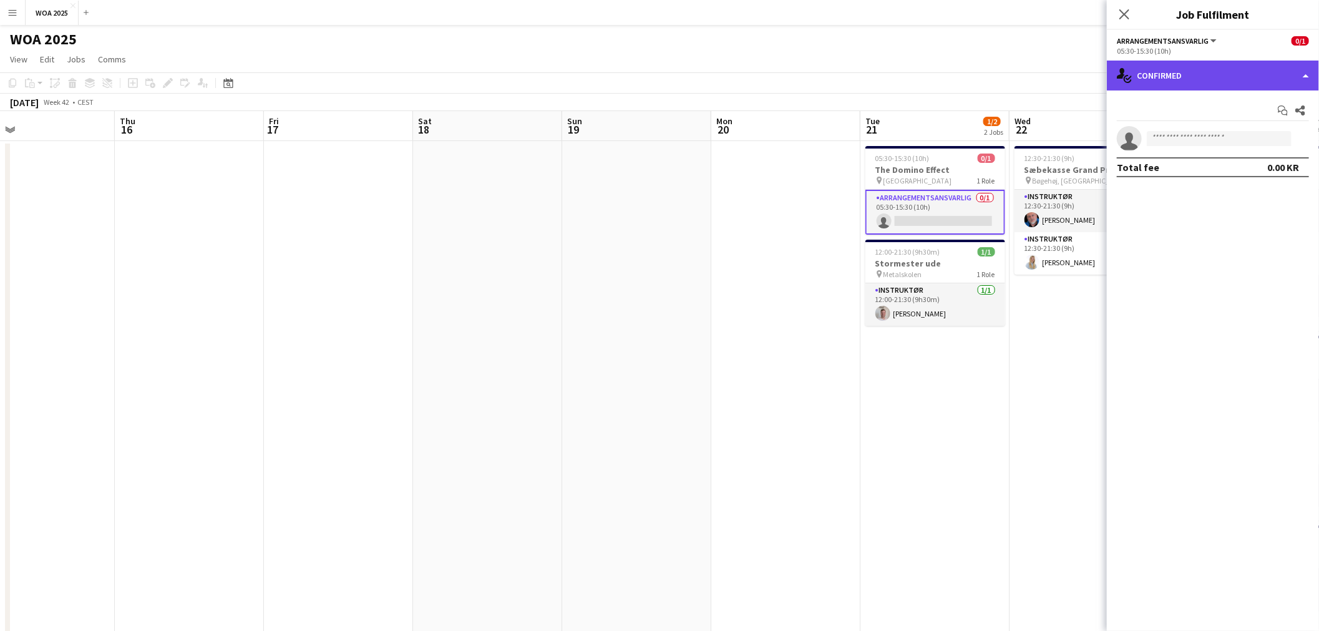
click at [1205, 84] on div "single-neutral-actions-check-2 Confirmed" at bounding box center [1213, 76] width 212 height 30
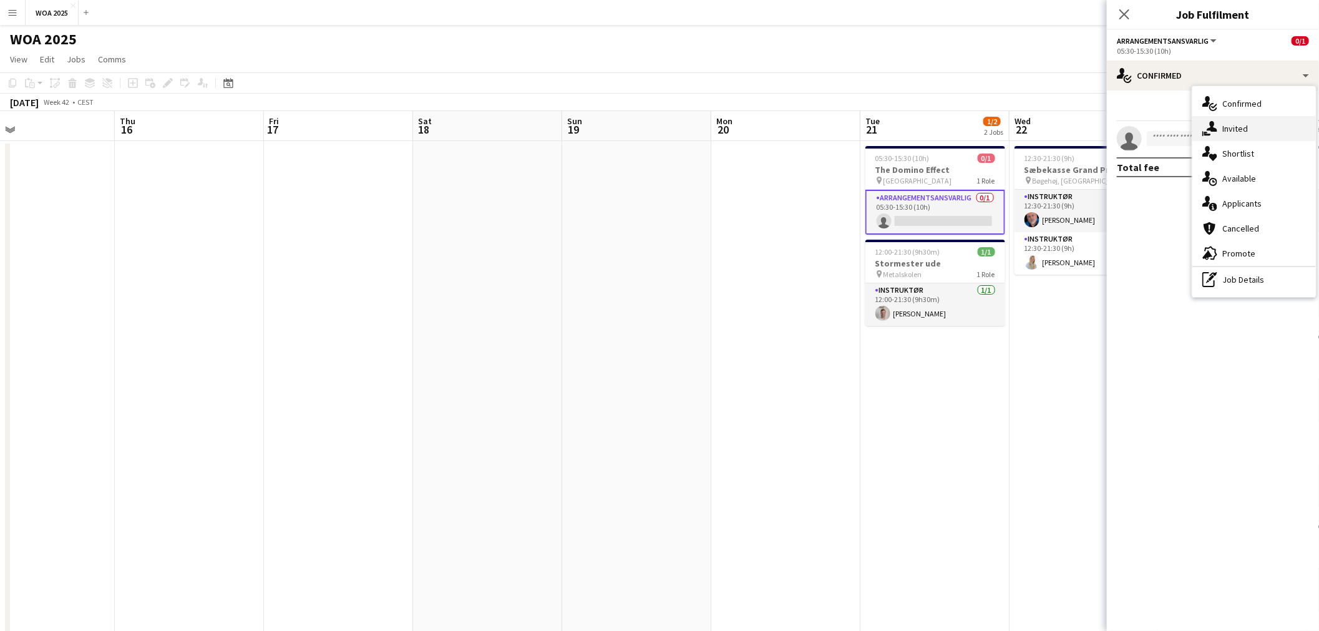
click at [1249, 132] on div "single-neutral-actions-share-1 Invited" at bounding box center [1255, 128] width 124 height 25
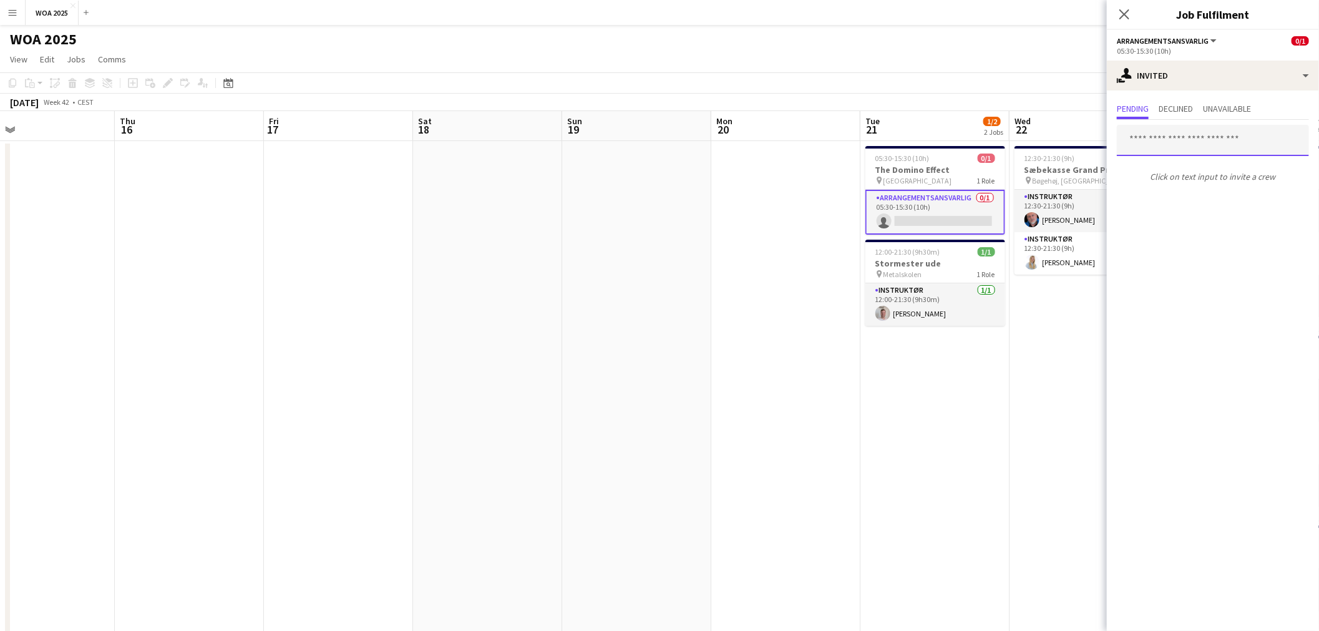
click at [1249, 132] on input "text" at bounding box center [1213, 140] width 192 height 31
type input "****"
click at [1193, 170] on span "[PERSON_NAME]" at bounding box center [1163, 170] width 72 height 11
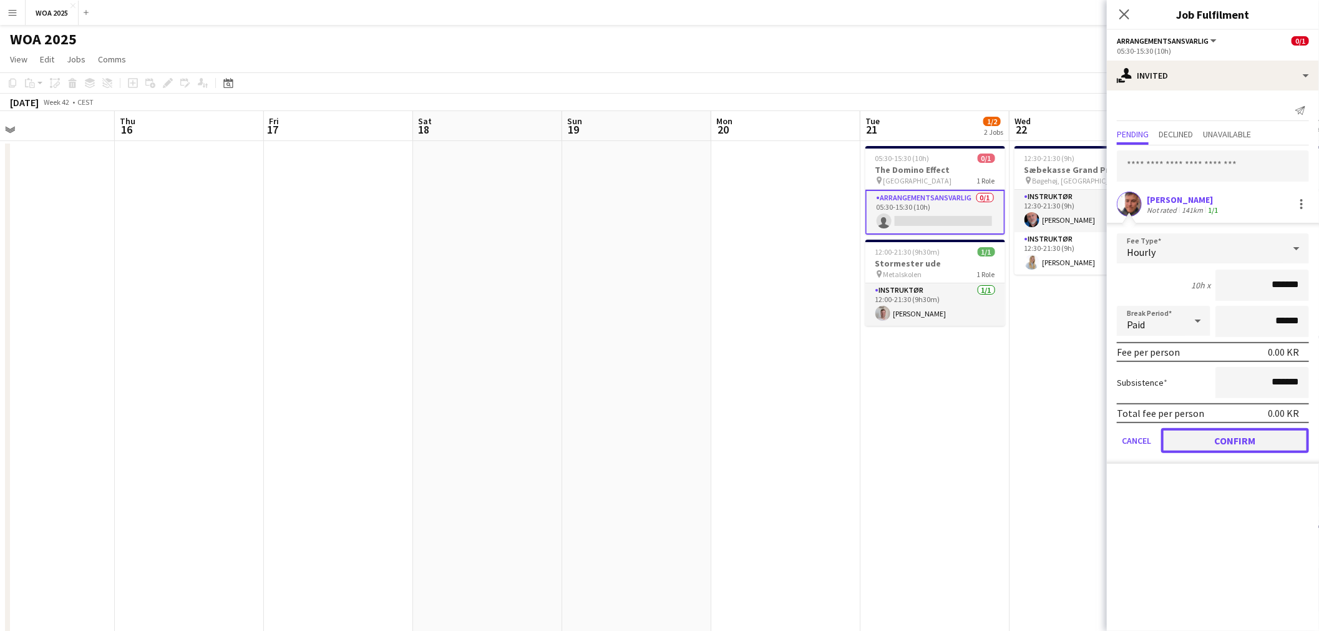
click at [1239, 438] on button "Confirm" at bounding box center [1235, 440] width 148 height 25
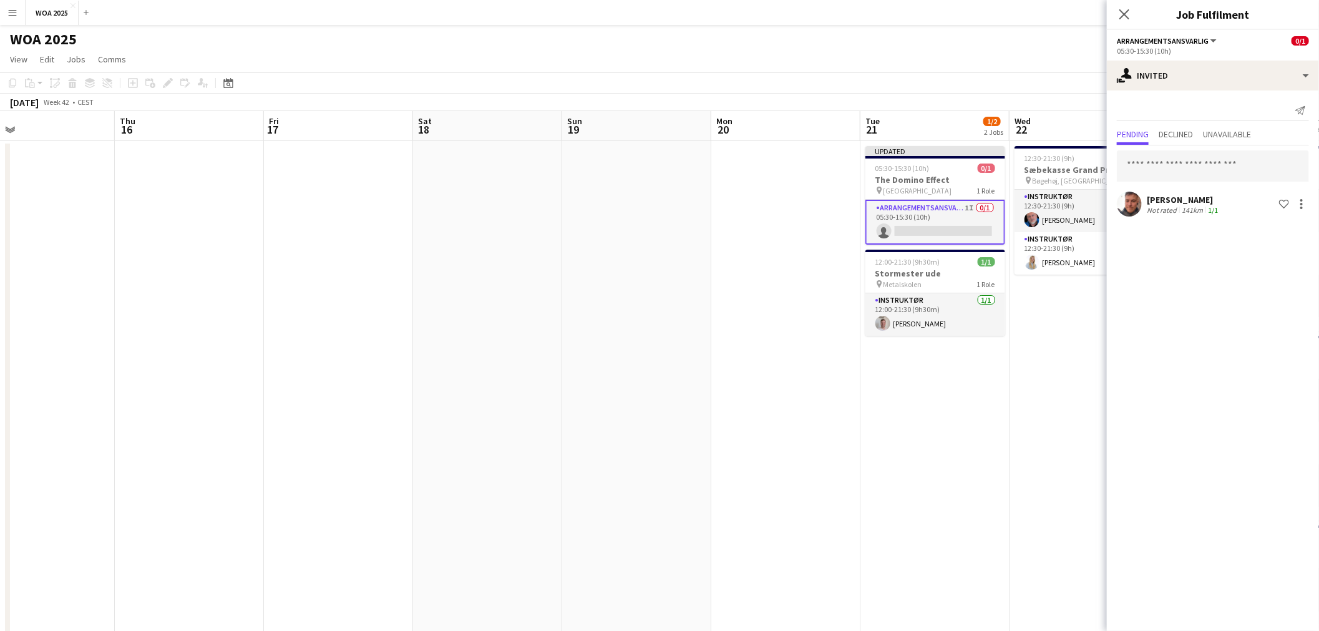
click at [1047, 413] on app-date-cell "12:30-21:30 (9h) 2/2 Sæbekasse Grand Prix pin Bøgehøj, Ebeltoft 2 Roles Instruk…" at bounding box center [1084, 541] width 149 height 801
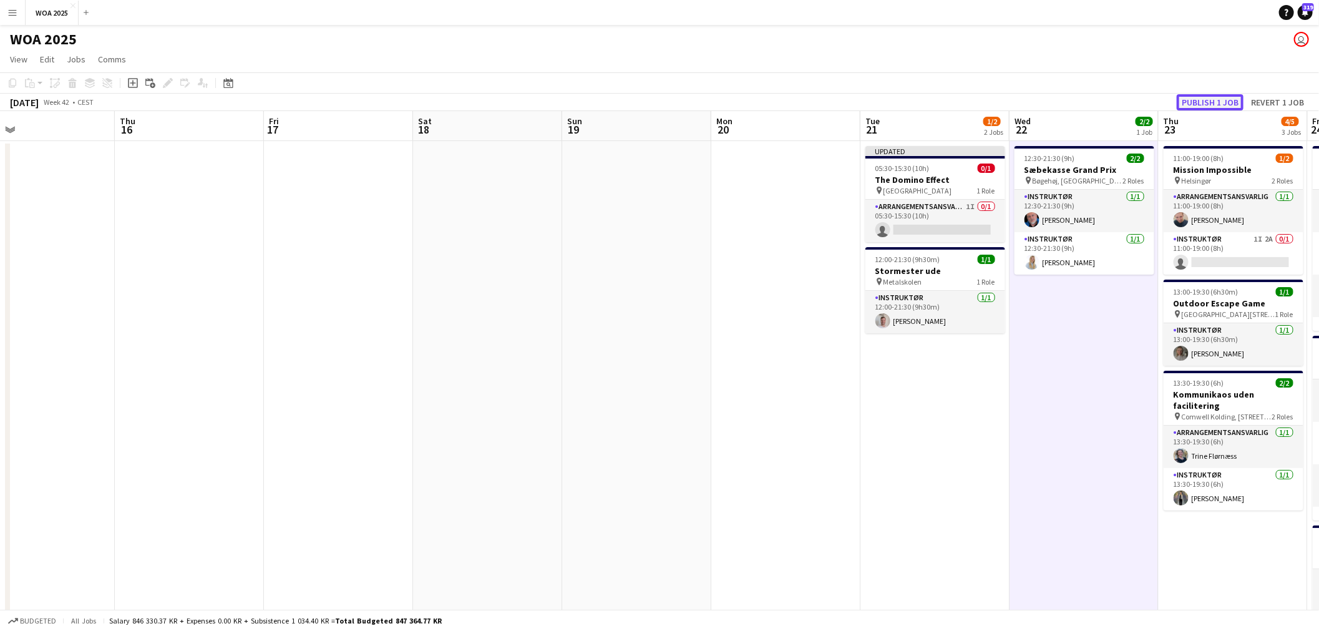
click at [1219, 109] on button "Publish 1 job" at bounding box center [1210, 102] width 67 height 16
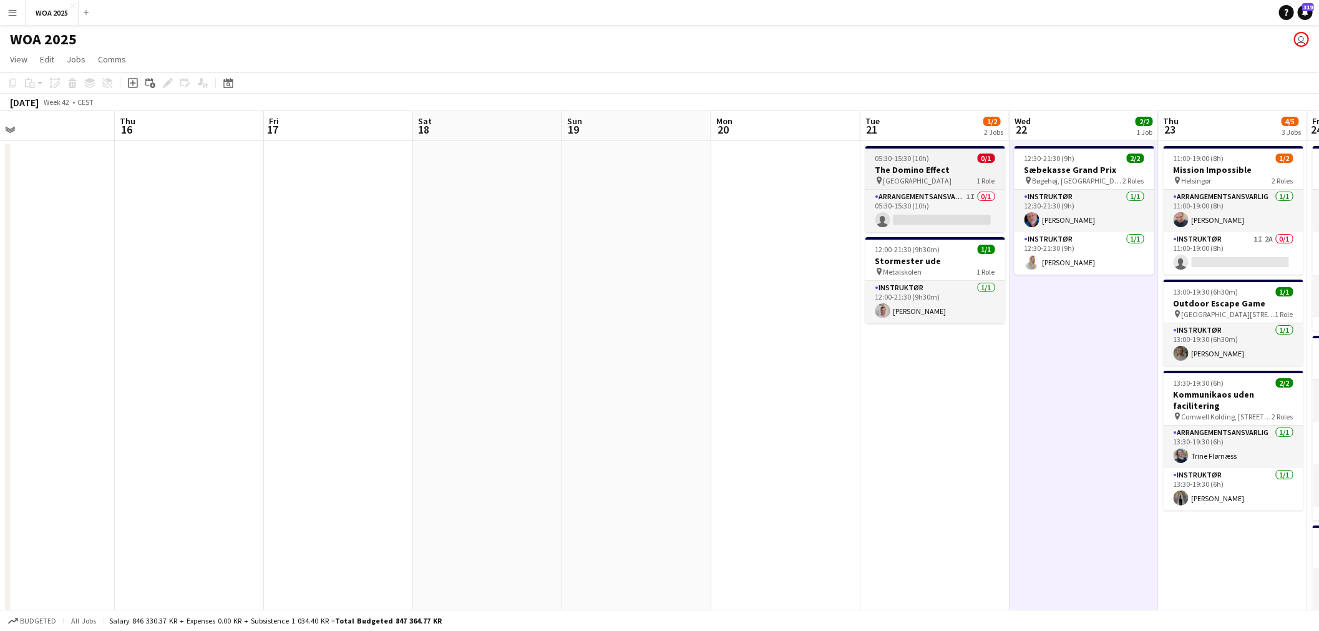
click at [938, 161] on div "05:30-15:30 (10h) 0/1" at bounding box center [936, 158] width 140 height 9
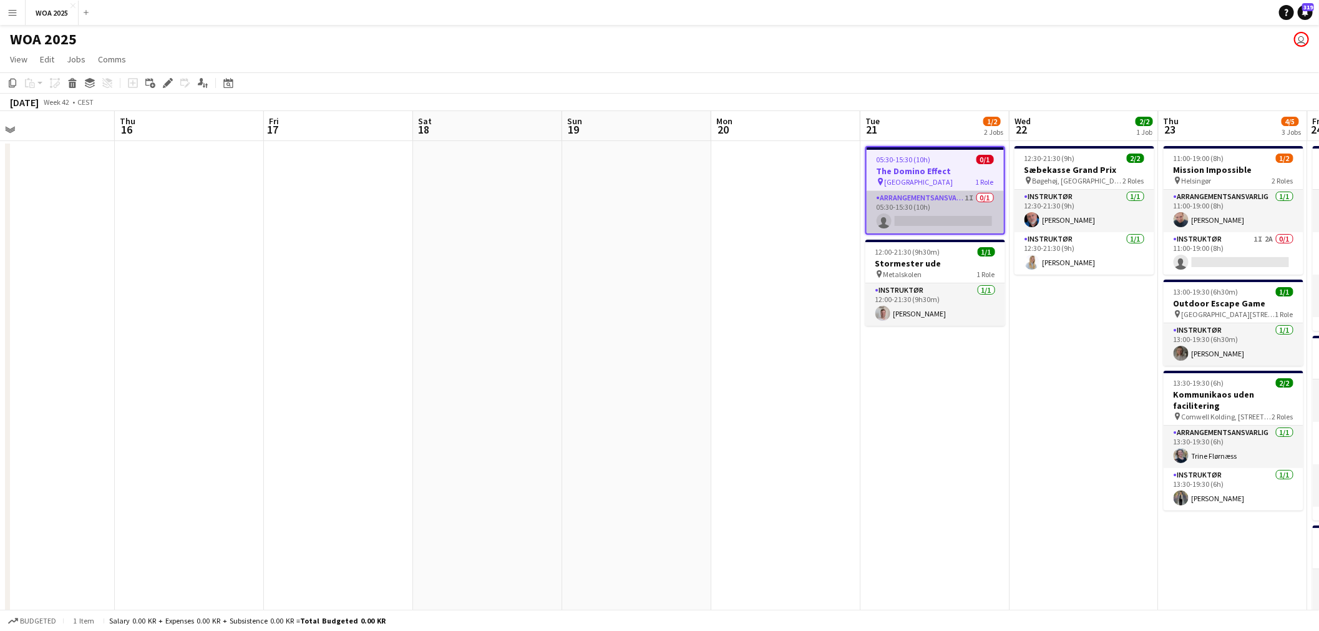
click at [931, 198] on app-card-role "Arrangementsansvarlig 1I 0/1 05:30-15:30 (10h) single-neutral-actions" at bounding box center [935, 212] width 137 height 42
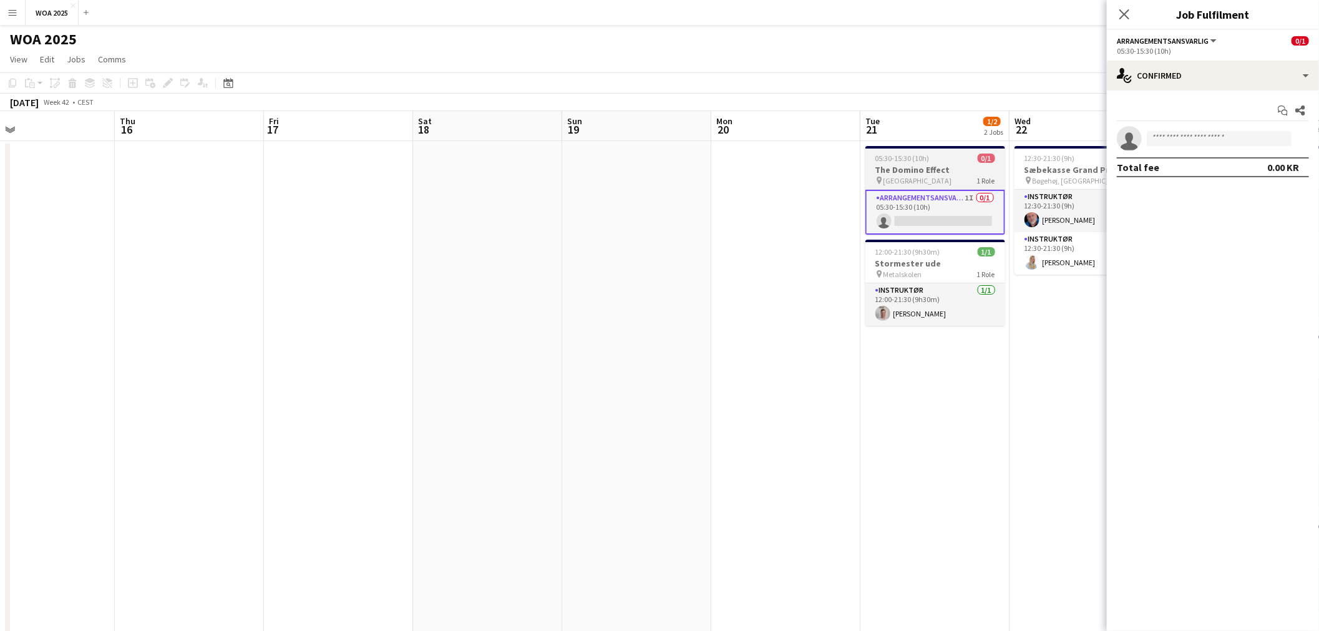
click at [938, 163] on app-job-card "05:30-15:30 (10h) 0/1 The Domino Effect pin København 1 Role Arrangementsansvar…" at bounding box center [936, 190] width 140 height 89
click at [165, 82] on icon "Edit" at bounding box center [168, 83] width 10 height 10
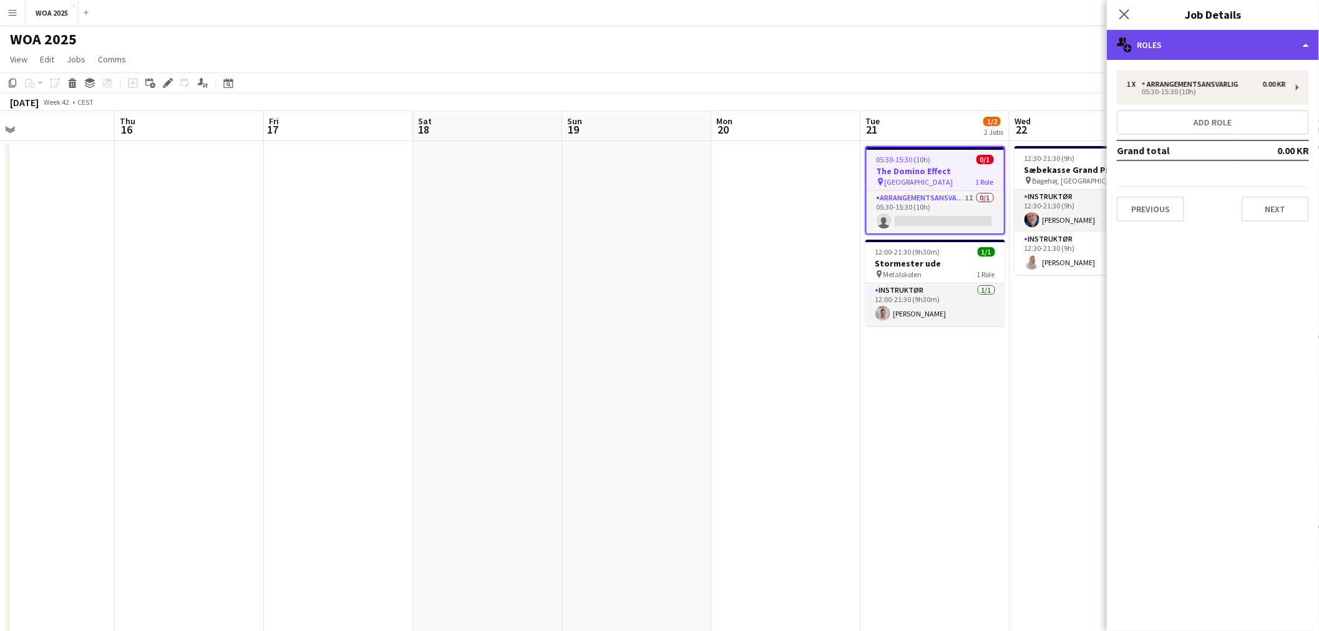
click at [1229, 54] on div "multiple-users-add Roles" at bounding box center [1213, 45] width 212 height 30
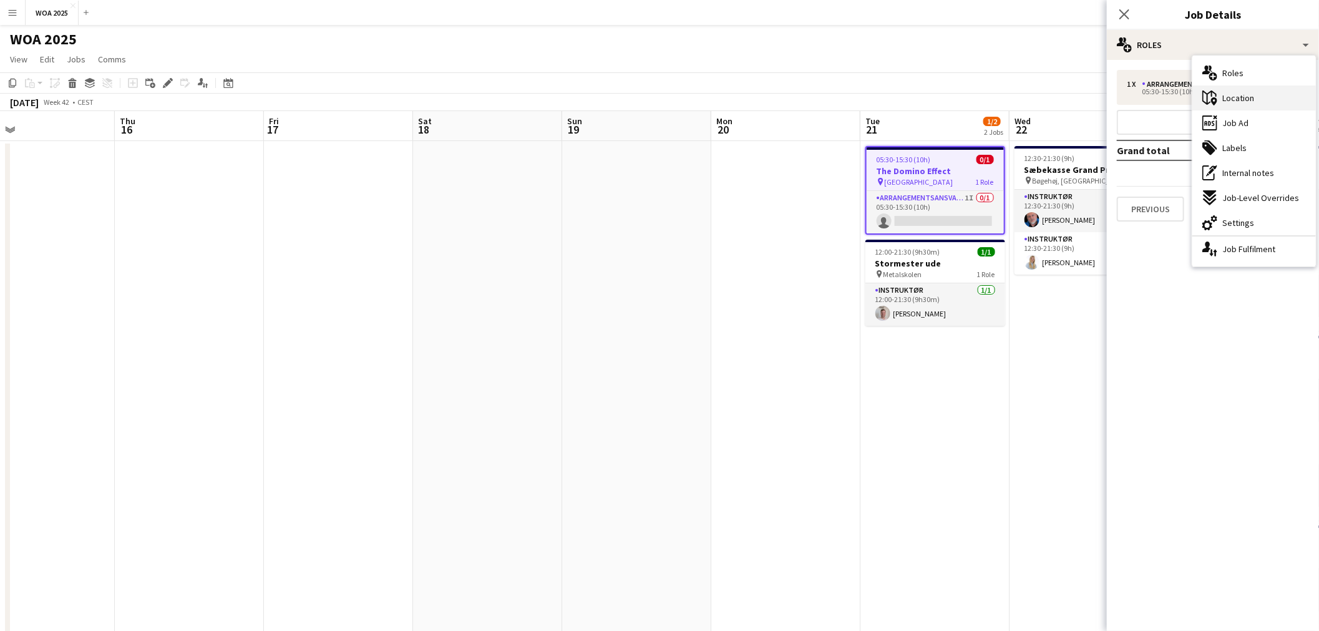
click at [1249, 103] on span "Location" at bounding box center [1239, 97] width 32 height 11
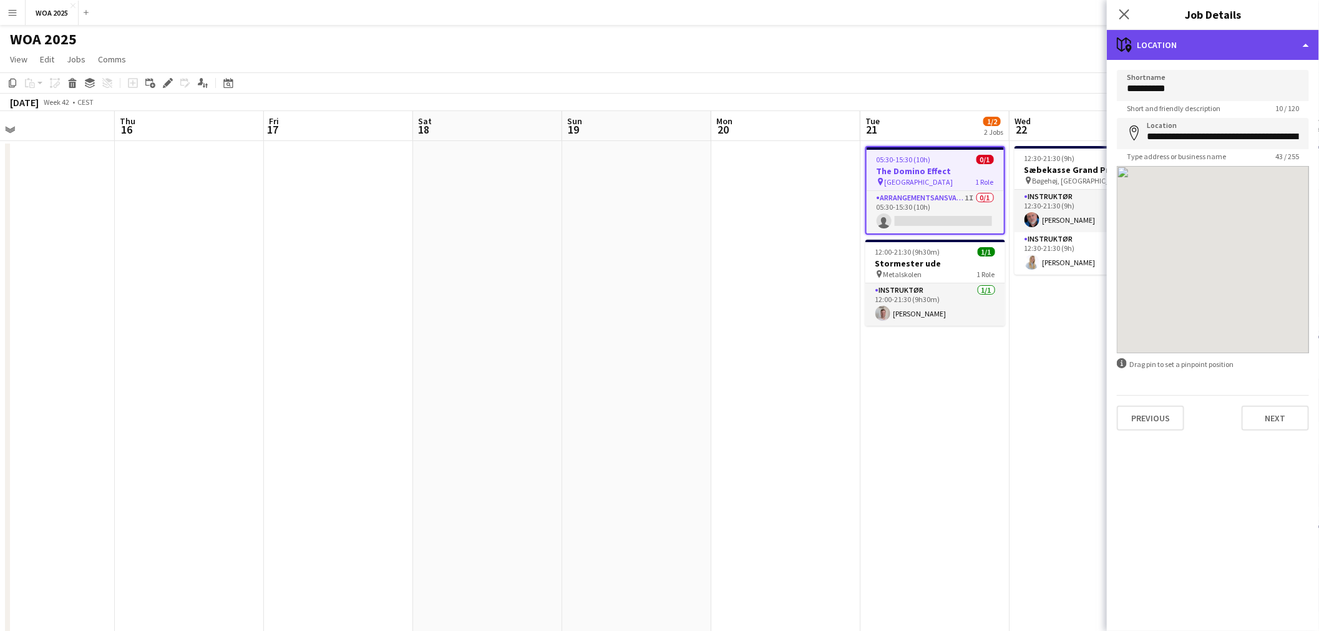
click at [1238, 49] on div "maps-pin-1 Location" at bounding box center [1213, 45] width 212 height 30
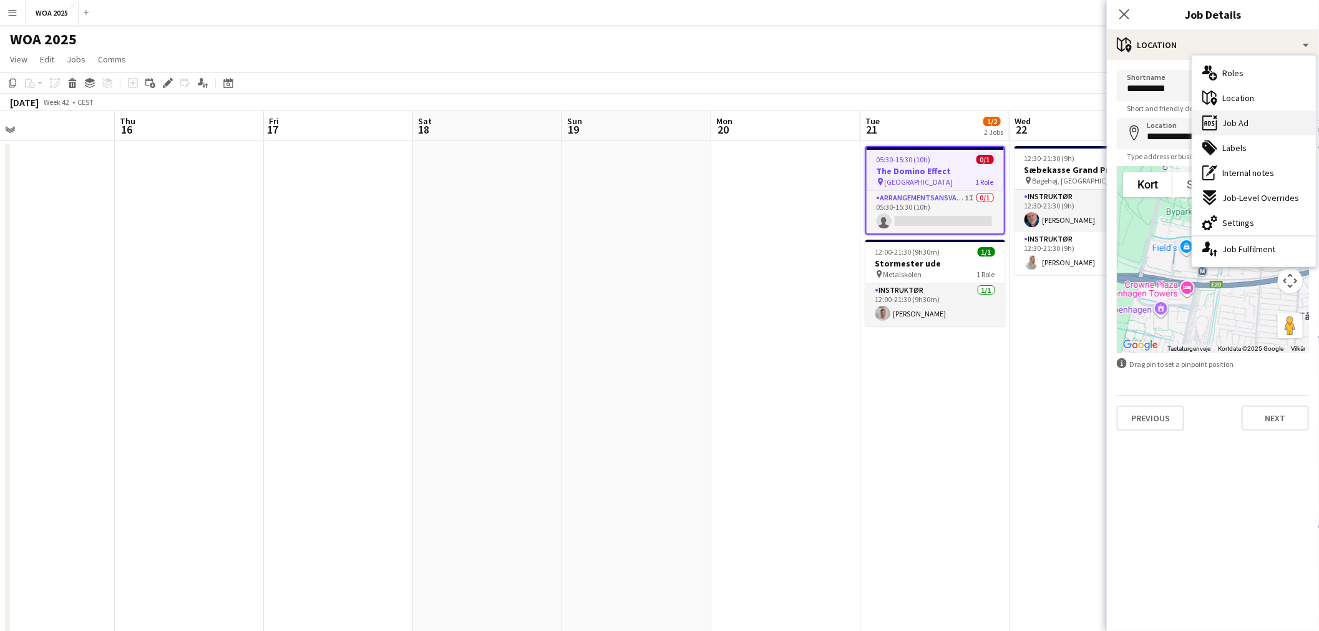
click at [1243, 114] on div "ads-window Job Ad" at bounding box center [1255, 122] width 124 height 25
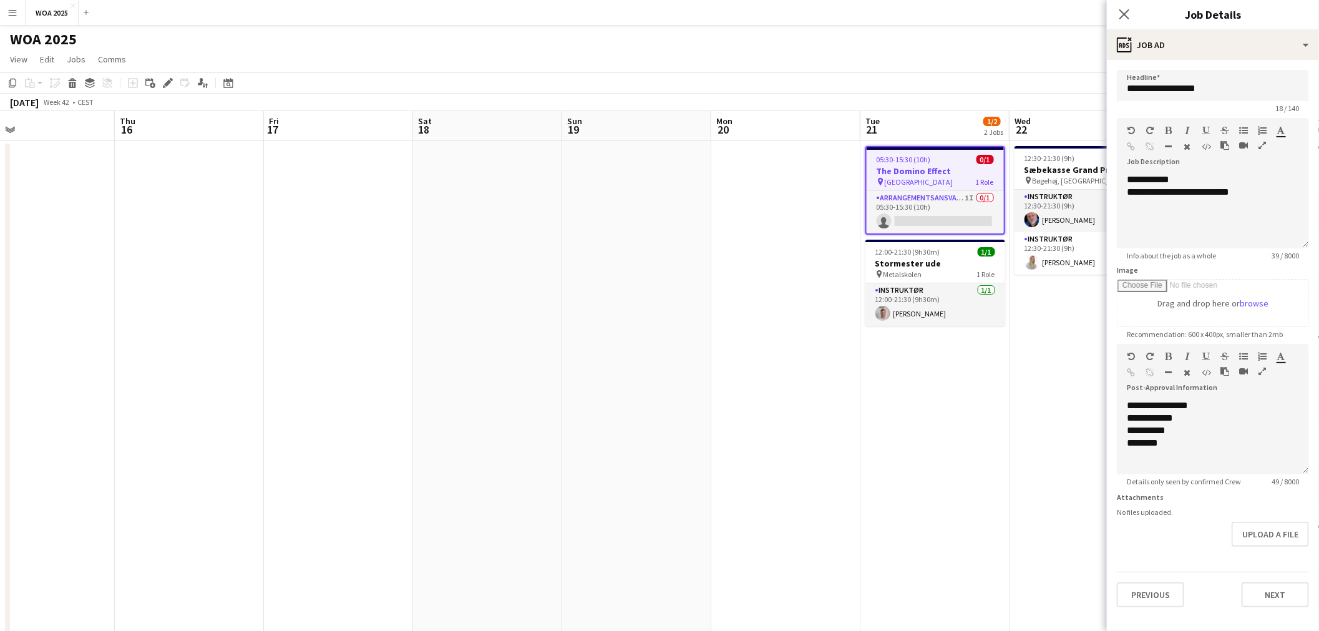
click at [906, 373] on app-date-cell "05:30-15:30 (10h) 0/1 The Domino Effect pin København 1 Role Arrangementsansvar…" at bounding box center [935, 541] width 149 height 801
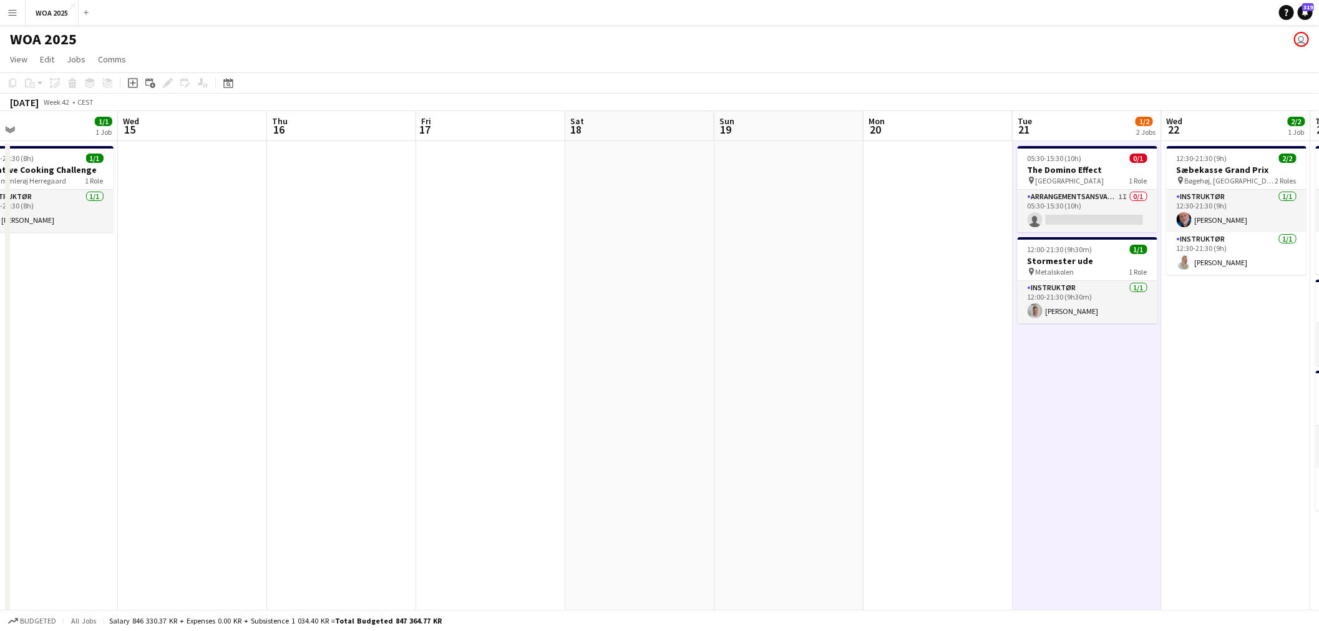
scroll to position [0, 394]
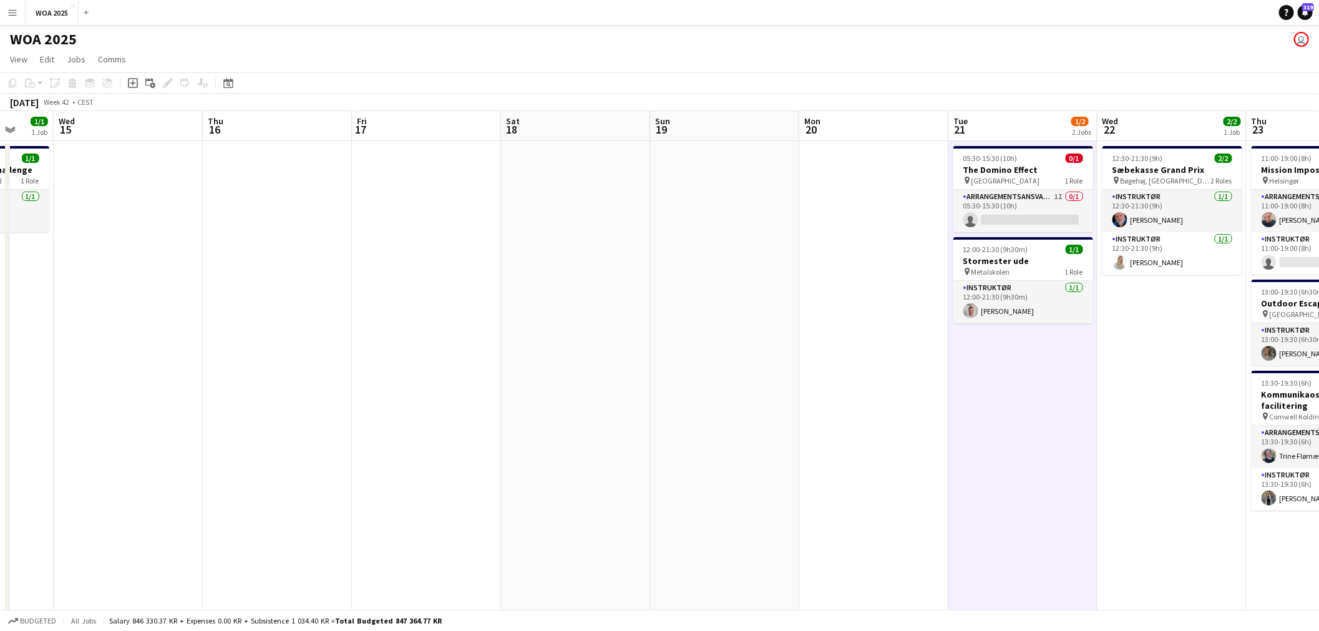
drag, startPoint x: 350, startPoint y: 247, endPoint x: 464, endPoint y: 251, distance: 113.6
click at [464, 251] on app-calendar-viewport "Sun 12 Mon 13 Tue 14 1/1 1 Job Wed 15 Thu 16 Fri 17 Sat 18 Sun 19 Mon 20 Tue 21…" at bounding box center [659, 526] width 1319 height 831
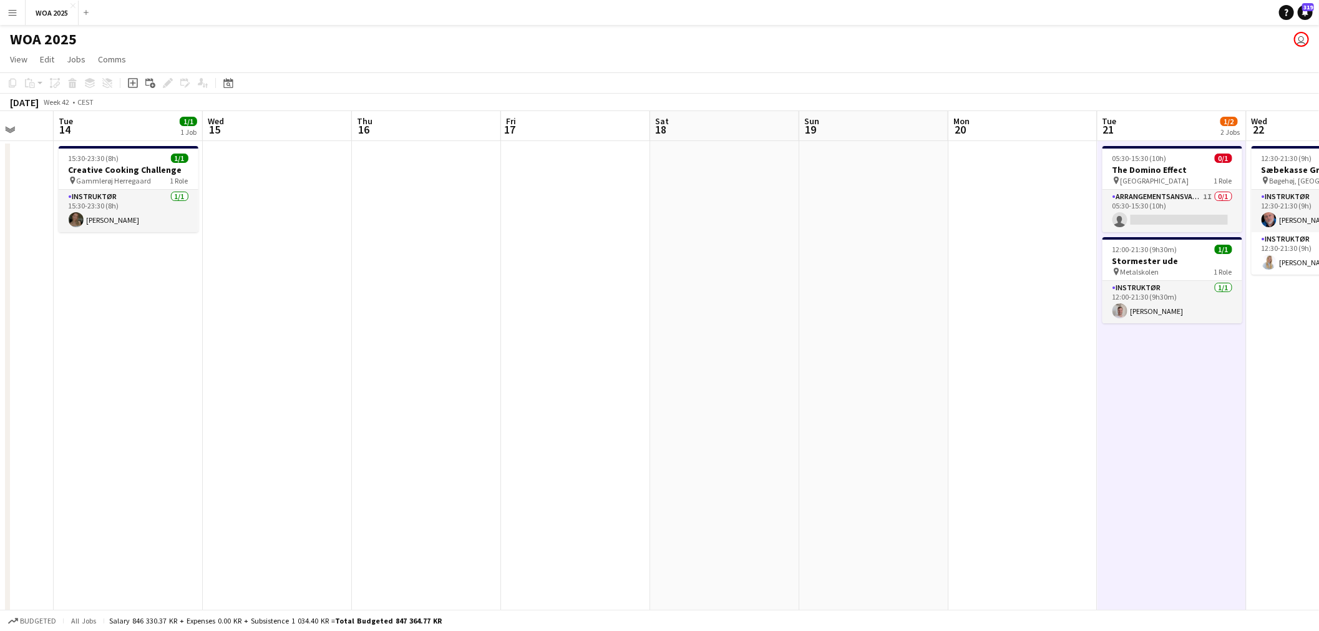
click at [801, 192] on app-date-cell at bounding box center [873, 541] width 149 height 801
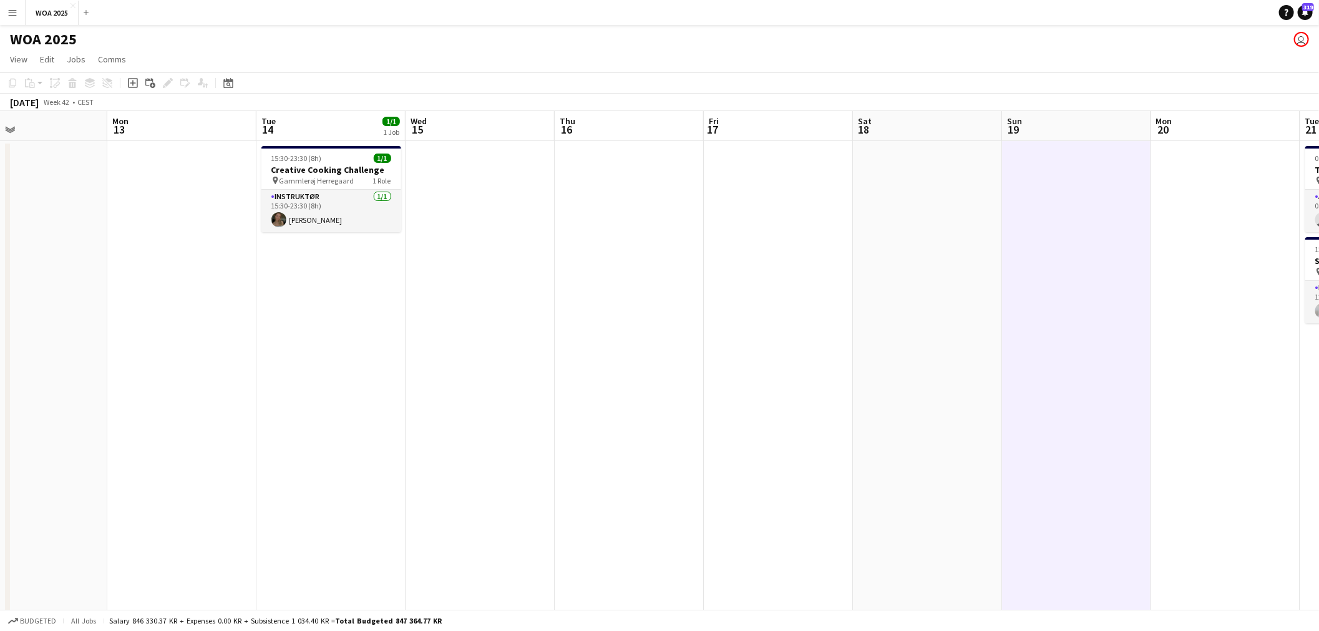
drag, startPoint x: 481, startPoint y: 258, endPoint x: 710, endPoint y: 260, distance: 229.1
click at [707, 260] on app-calendar-viewport "Fri 10 Sat 11 Sun 12 Mon 13 Tue 14 1/1 1 Job Wed 15 Thu 16 Fri 17 Sat 18 Sun 19…" at bounding box center [659, 526] width 1319 height 831
